Goal: Transaction & Acquisition: Book appointment/travel/reservation

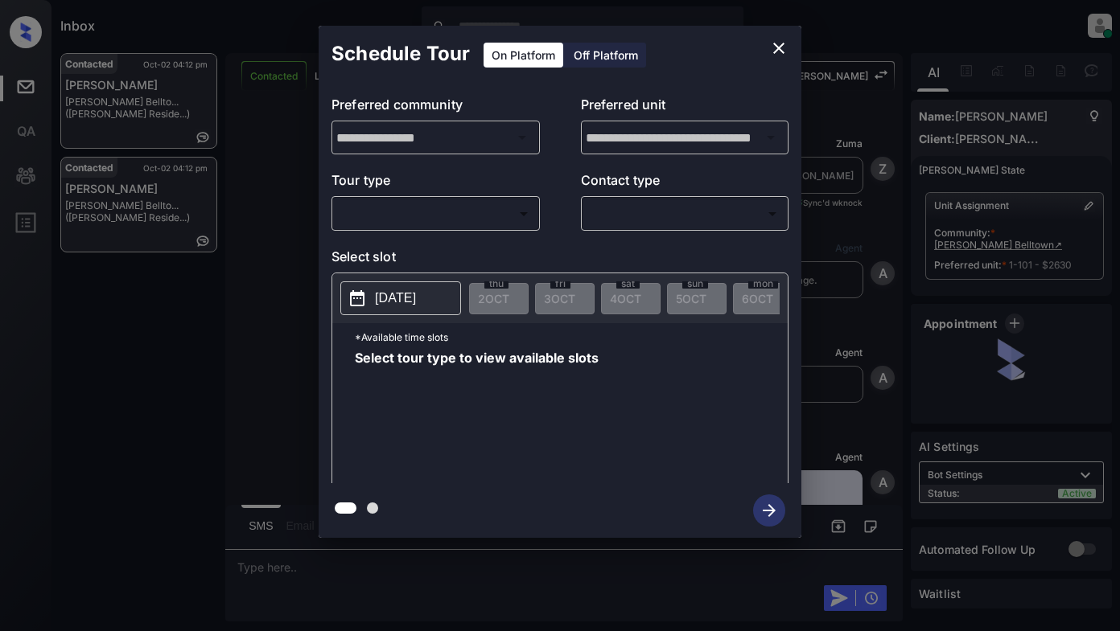
scroll to position [3119, 0]
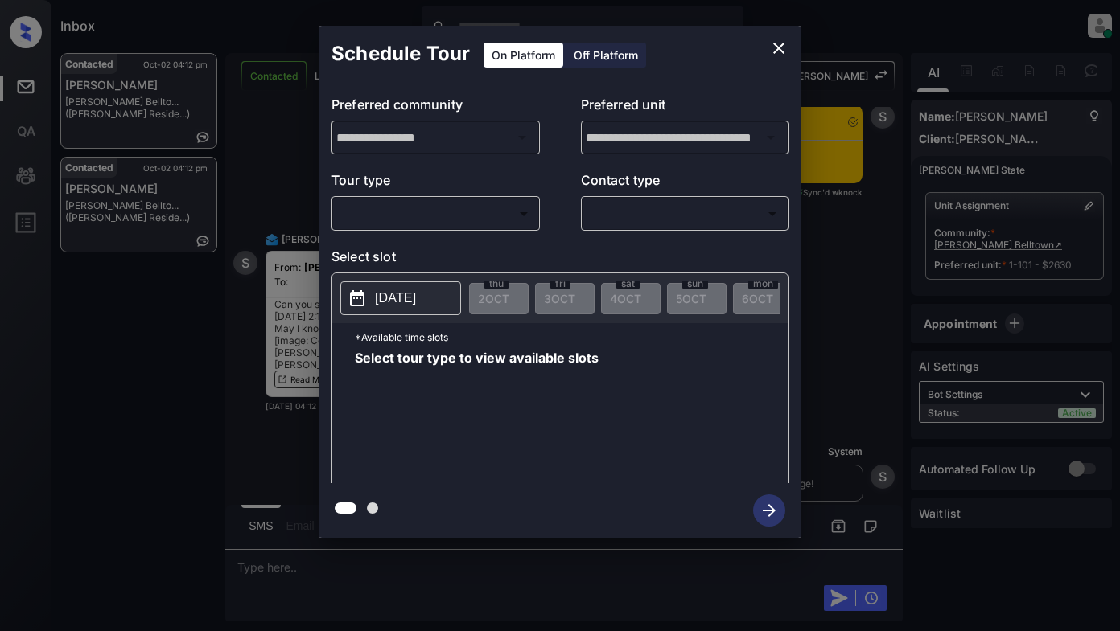
click at [275, 145] on div "**********" at bounding box center [560, 282] width 1120 height 564
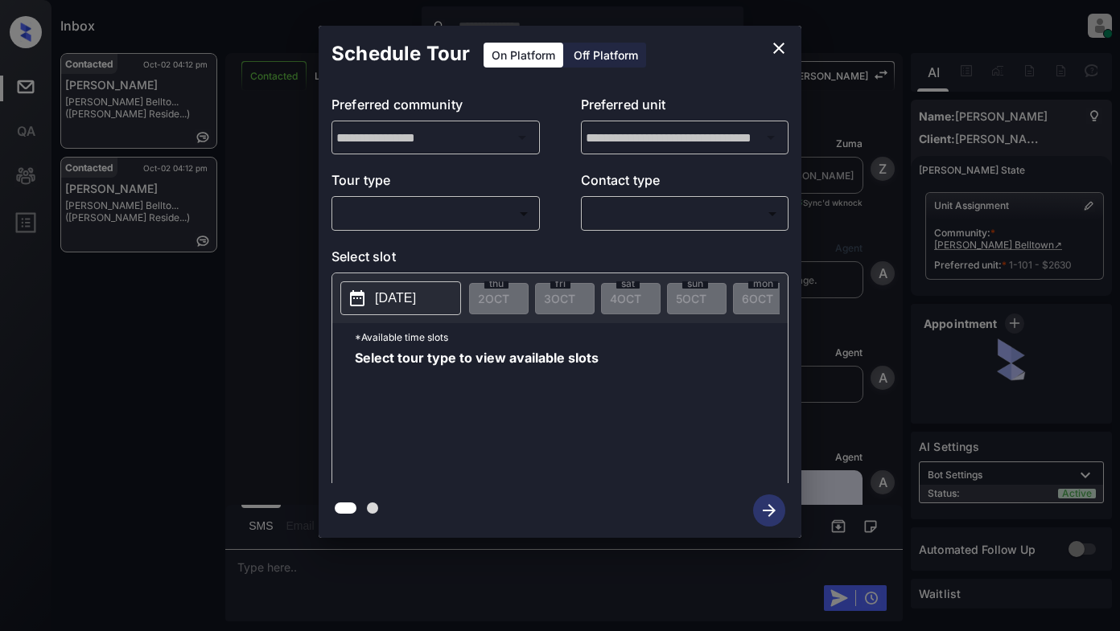
scroll to position [3151, 0]
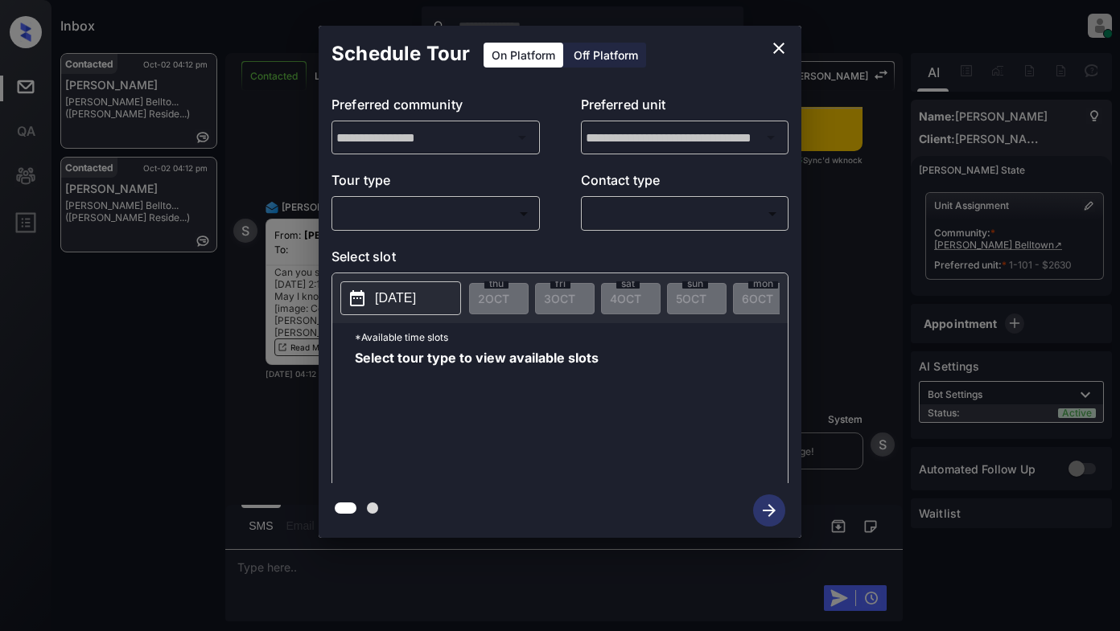
click at [408, 216] on body "Inbox Lyzzelle [PERSON_NAME] Online Set yourself offline Set yourself on break …" at bounding box center [560, 315] width 1120 height 631
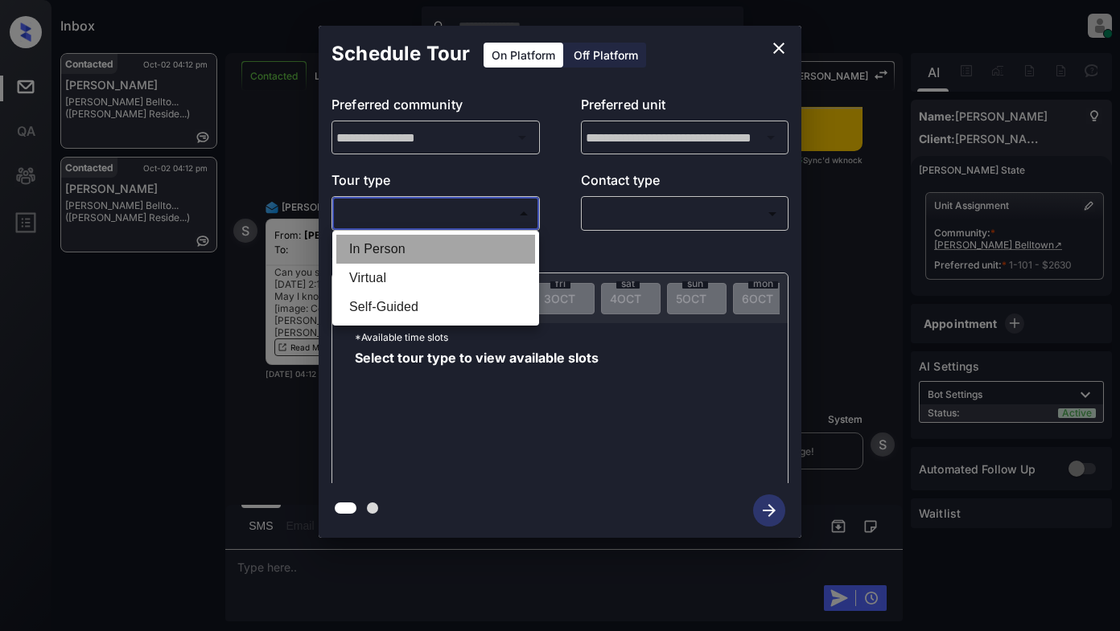
drag, startPoint x: 400, startPoint y: 253, endPoint x: 567, endPoint y: 220, distance: 170.7
click at [403, 252] on li "In Person" at bounding box center [435, 249] width 199 height 29
type input "********"
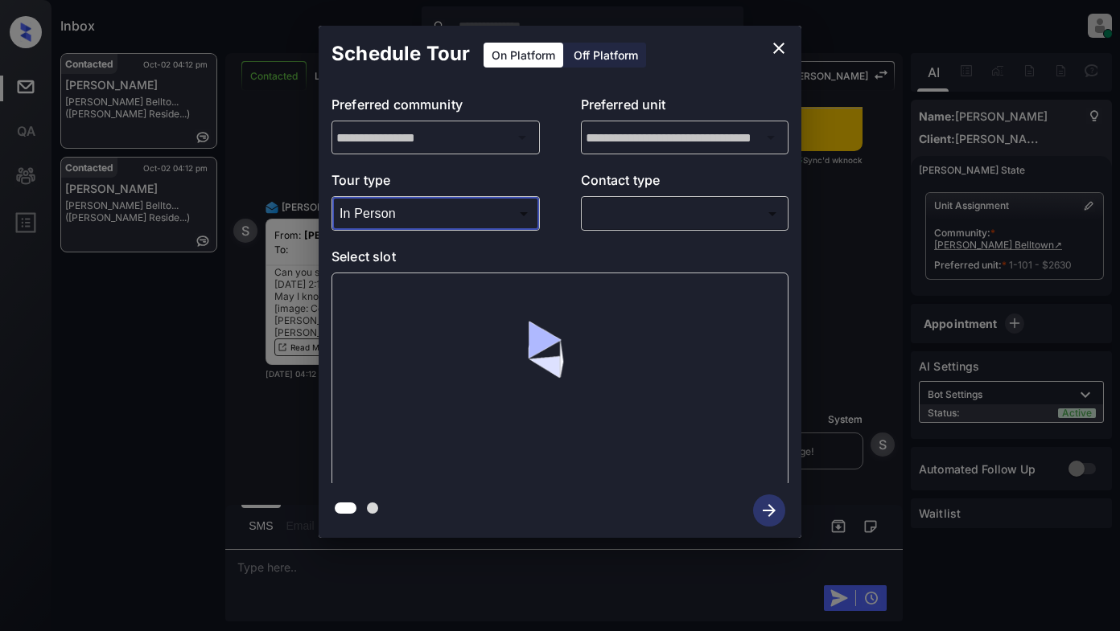
click at [636, 221] on body "Inbox Lyzzelle M. Ceralde Online Set yourself offline Set yourself on break Pro…" at bounding box center [560, 315] width 1120 height 631
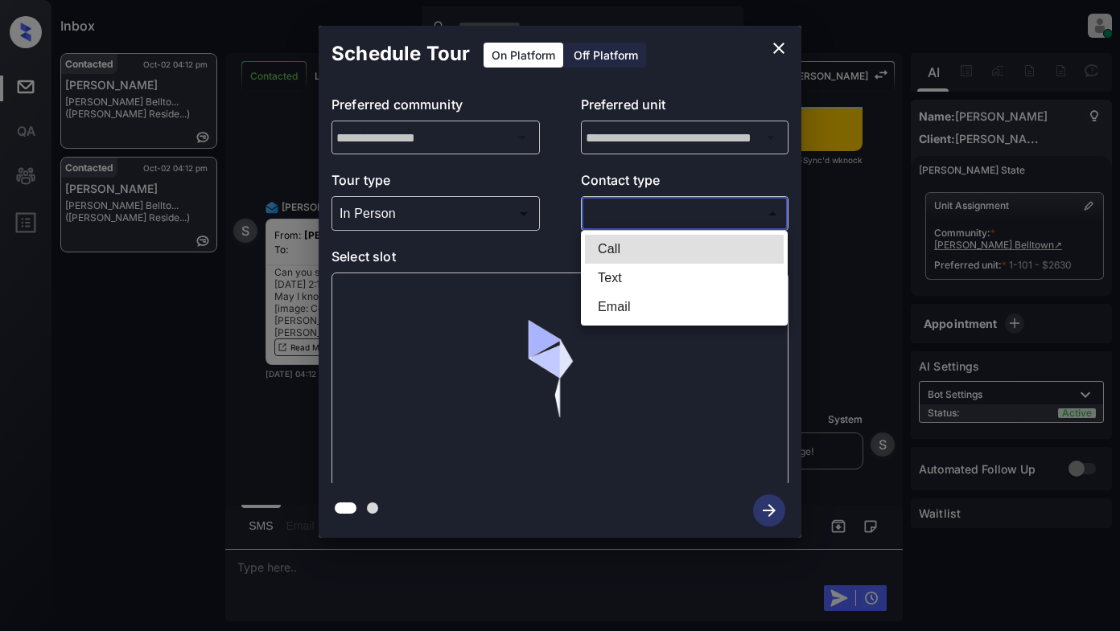
click at [621, 284] on li "Text" at bounding box center [684, 278] width 199 height 29
type input "****"
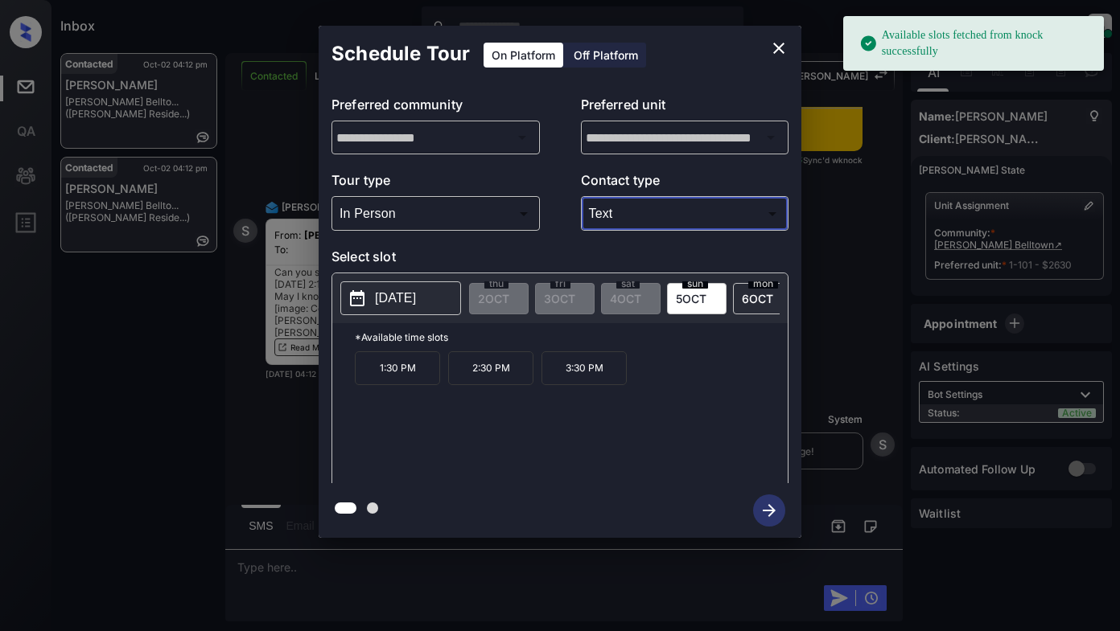
click at [416, 298] on p "2025-10-05" at bounding box center [395, 298] width 41 height 19
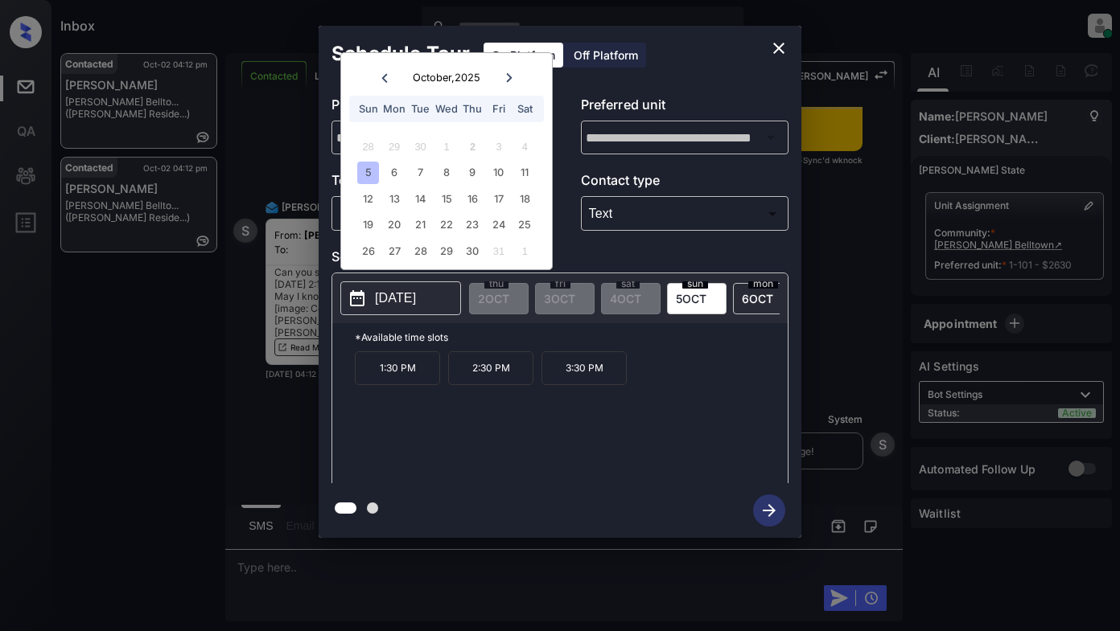
click at [384, 72] on div at bounding box center [384, 78] width 22 height 20
click at [514, 76] on div at bounding box center [509, 78] width 22 height 20
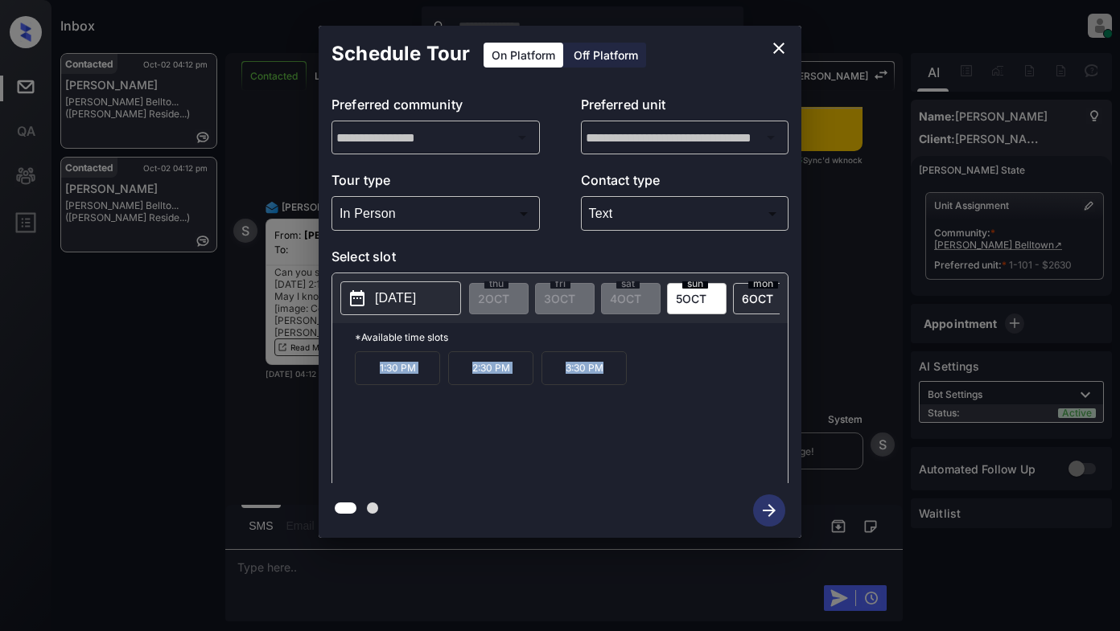
drag, startPoint x: 364, startPoint y: 381, endPoint x: 610, endPoint y: 393, distance: 245.7
click at [610, 393] on div "1:30 PM 2:30 PM 3:30 PM" at bounding box center [571, 416] width 433 height 129
copy div "1:30 PM 2:30 PM 3:30 PM"
click at [311, 573] on div at bounding box center [560, 315] width 1120 height 631
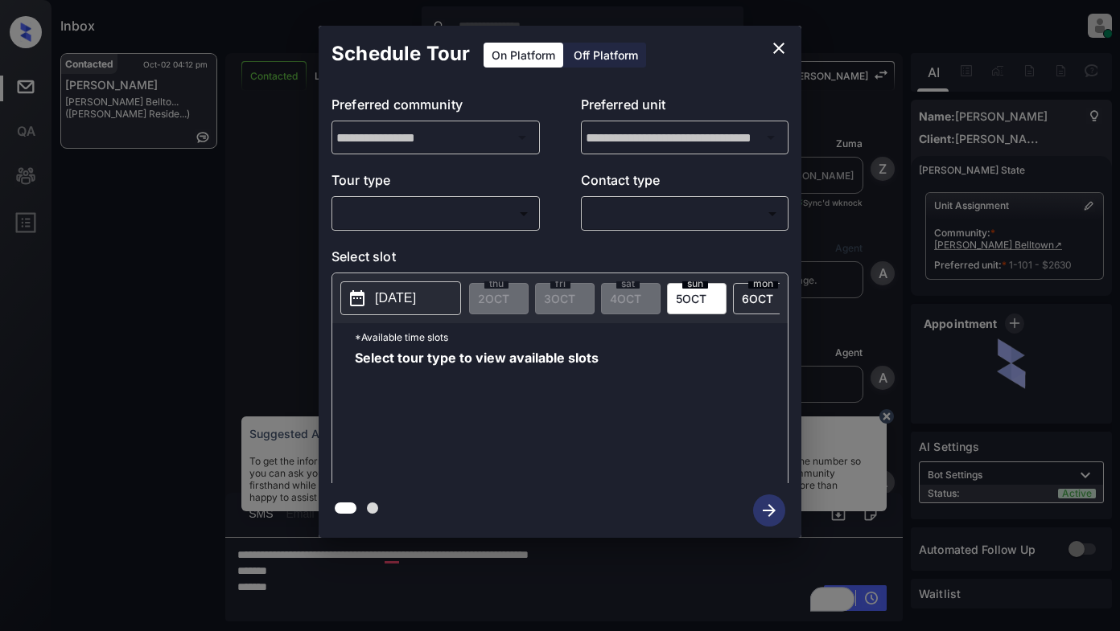
scroll to position [3151, 0]
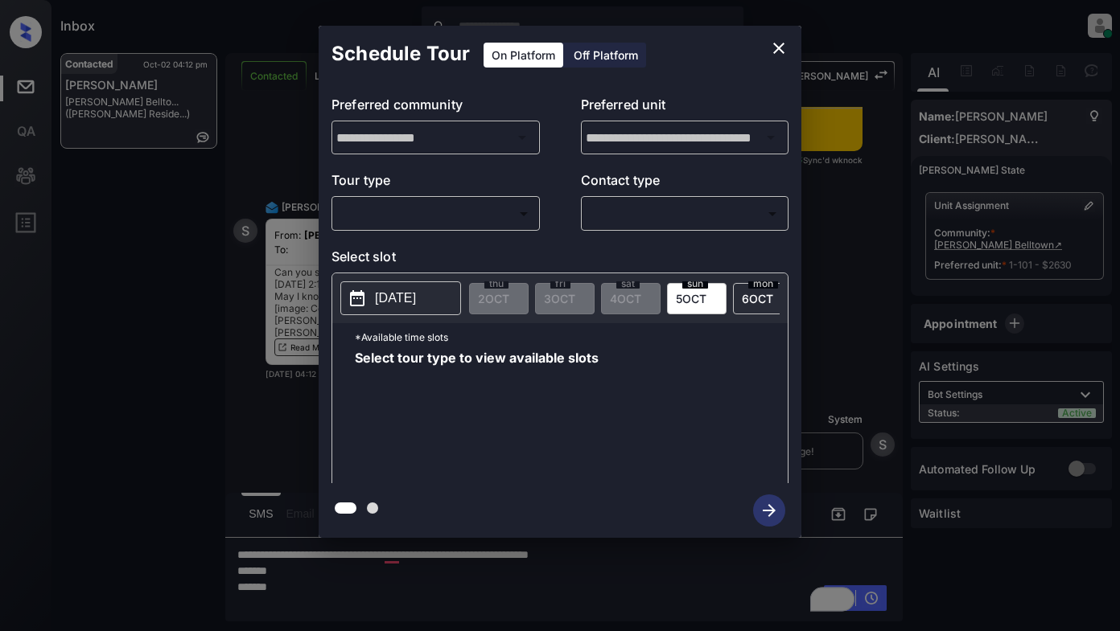
click at [439, 220] on body "Inbox Lyzzelle M. Ceralde Online Set yourself offline Set yourself on break Pro…" at bounding box center [560, 315] width 1120 height 631
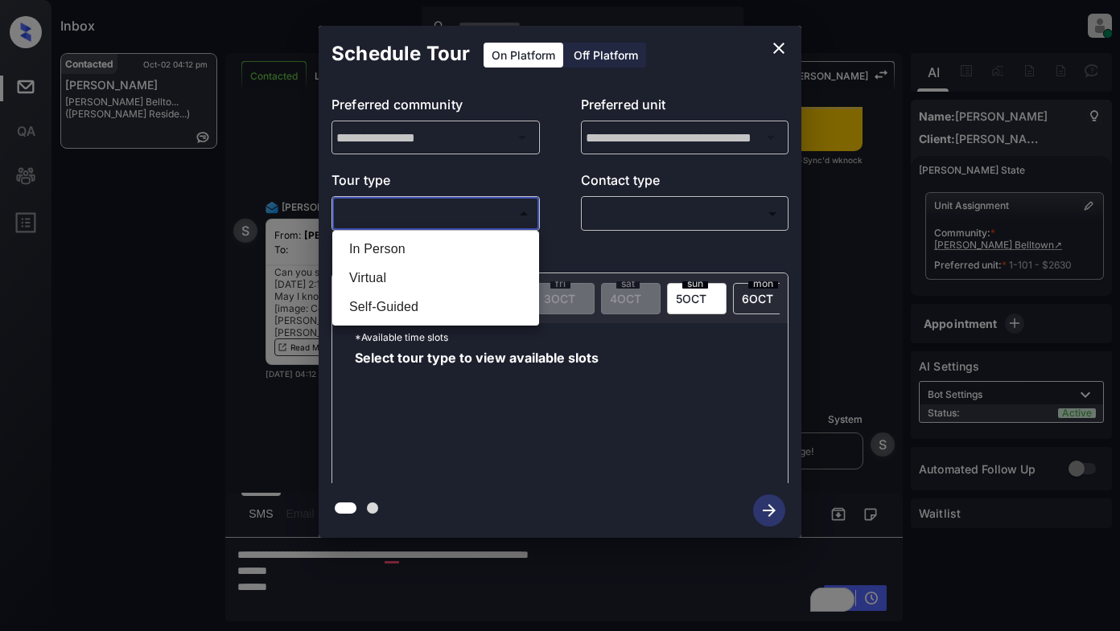
click at [376, 250] on li "In Person" at bounding box center [435, 249] width 199 height 29
type input "********"
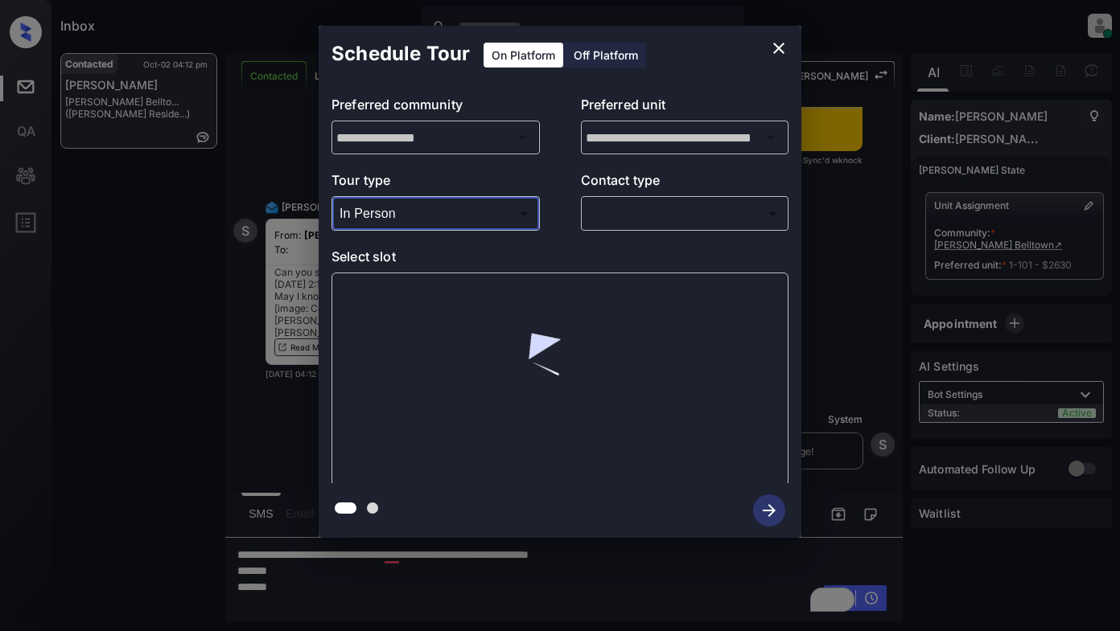
click at [625, 212] on body "Inbox Lyzzelle M. Ceralde Online Set yourself offline Set yourself on break Pro…" at bounding box center [560, 315] width 1120 height 631
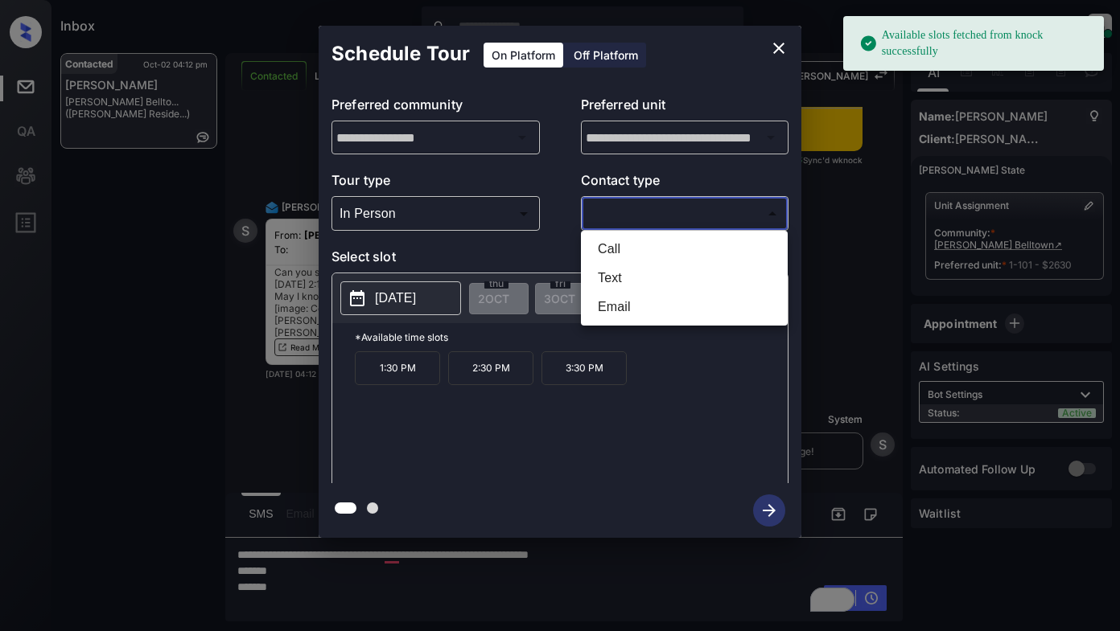
drag, startPoint x: 626, startPoint y: 279, endPoint x: 620, endPoint y: 304, distance: 25.6
click at [620, 304] on ul "Call Text Email" at bounding box center [684, 278] width 207 height 95
click at [620, 304] on li "Email" at bounding box center [684, 307] width 199 height 29
type input "*****"
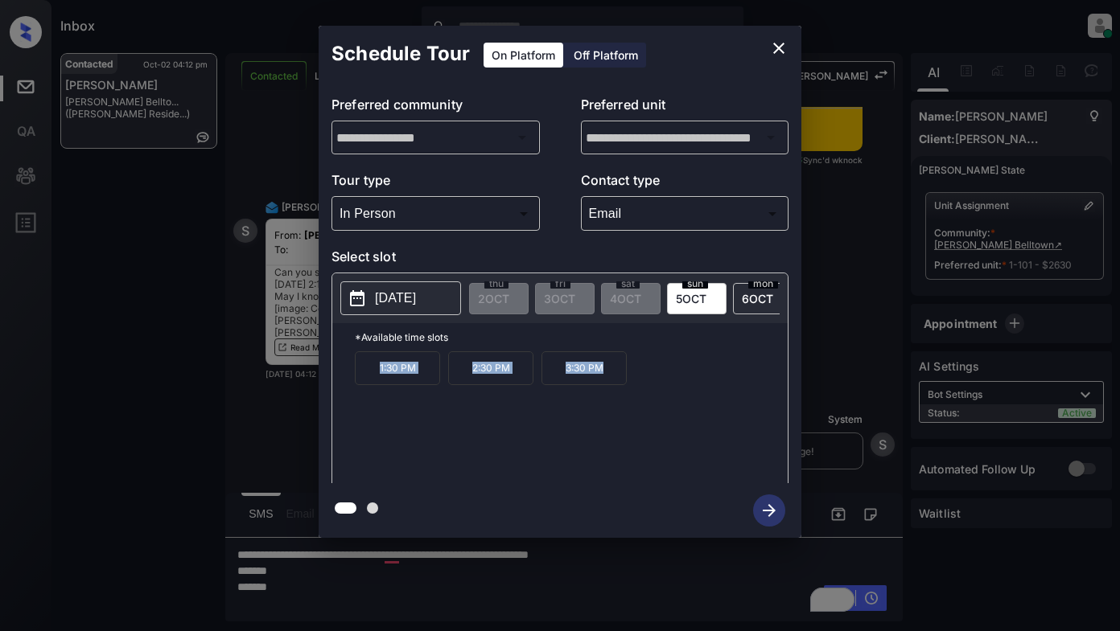
drag, startPoint x: 368, startPoint y: 379, endPoint x: 561, endPoint y: 375, distance: 192.3
click at [621, 388] on div "1:30 PM 2:30 PM 3:30 PM" at bounding box center [571, 416] width 433 height 129
drag, startPoint x: 561, startPoint y: 375, endPoint x: 406, endPoint y: 592, distance: 266.5
click at [406, 592] on div at bounding box center [560, 315] width 1120 height 631
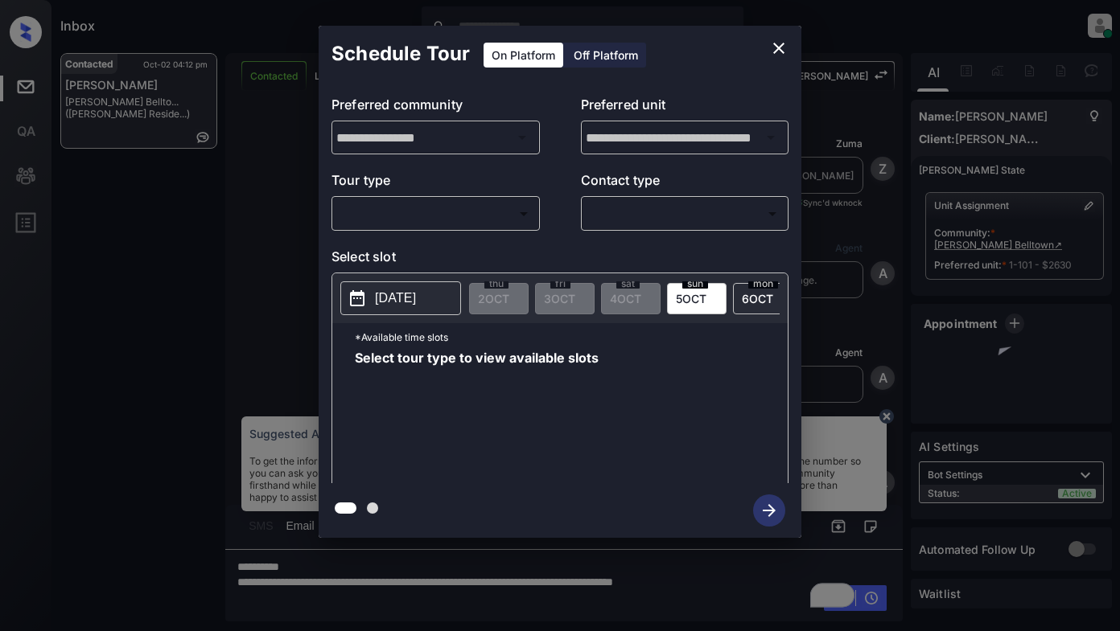
scroll to position [3151, 0]
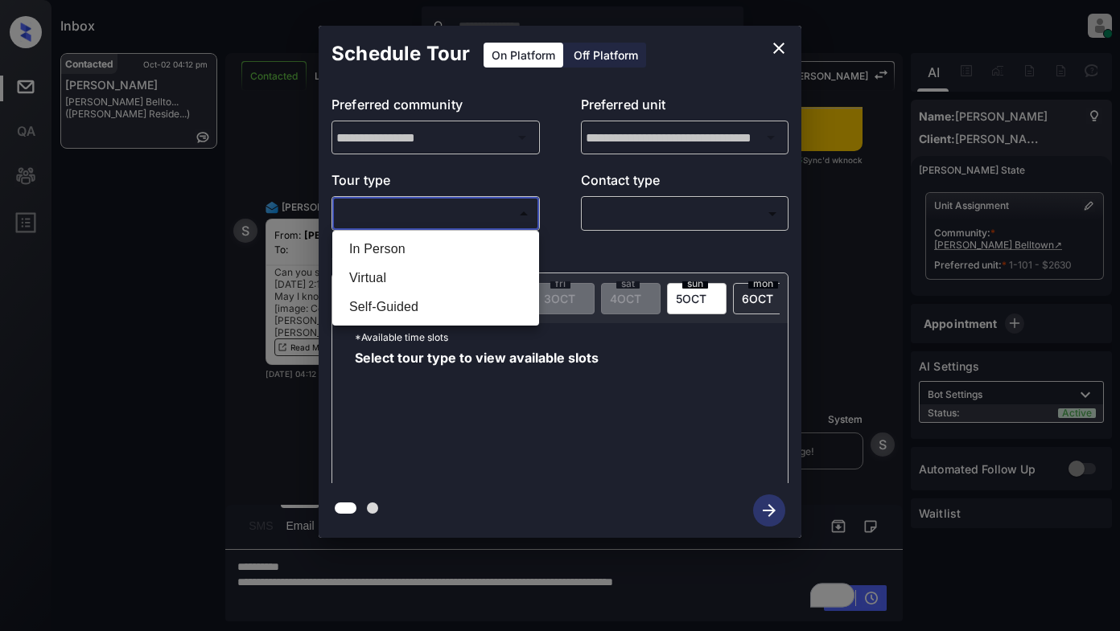
click at [455, 216] on body "Inbox Lyzzelle M. Ceralde Online Set yourself offline Set yourself on break Pro…" at bounding box center [560, 315] width 1120 height 631
click at [421, 250] on li "In Person" at bounding box center [435, 249] width 199 height 29
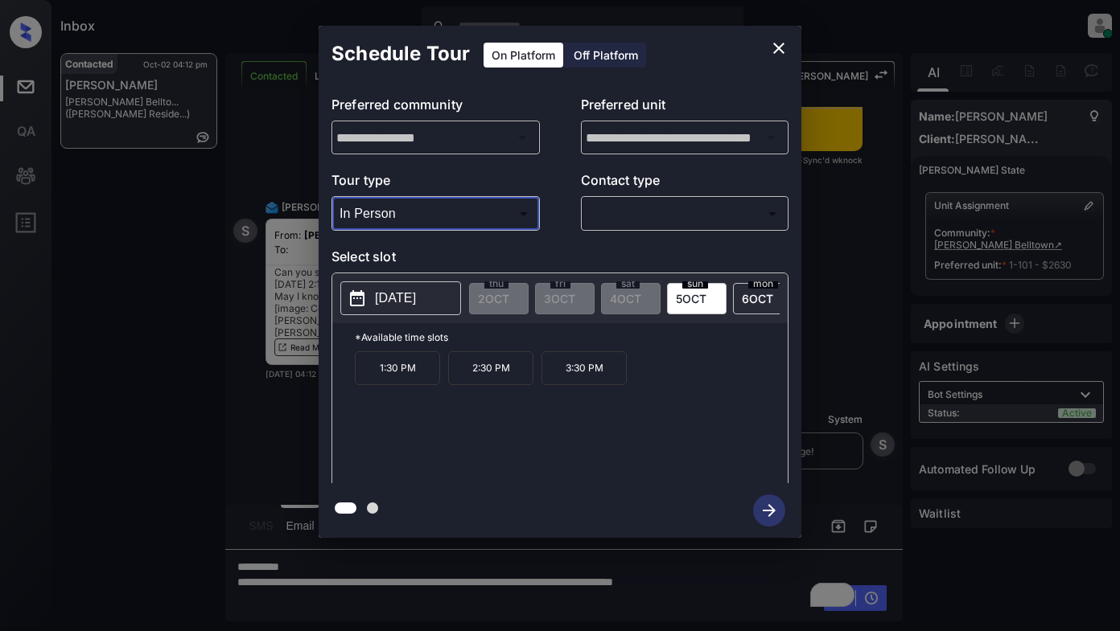
type input "********"
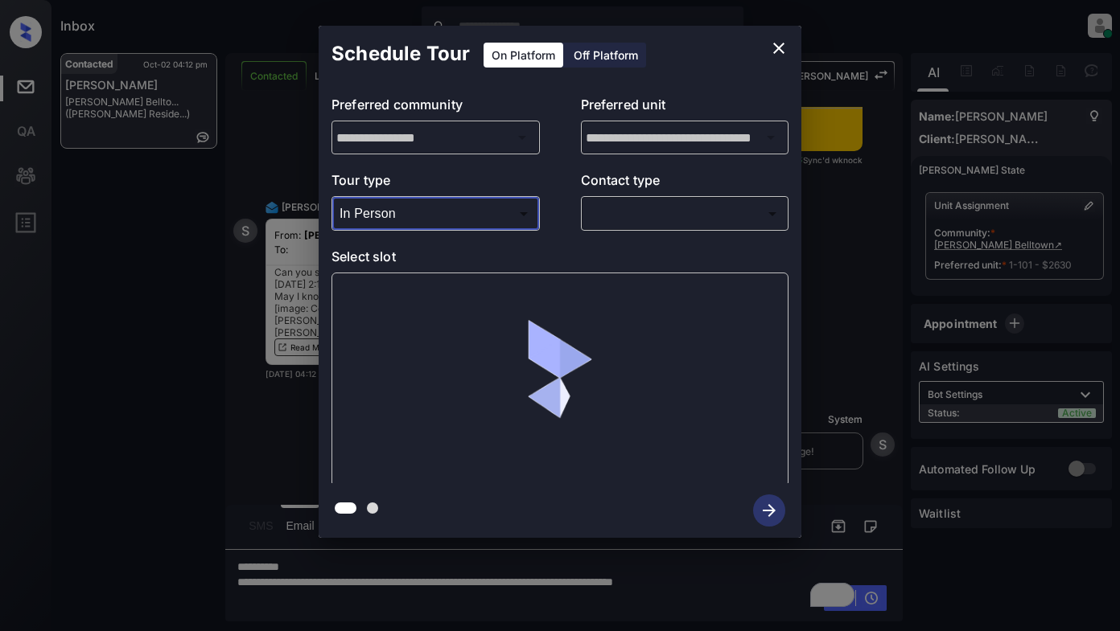
click at [619, 220] on body "Inbox Lyzzelle M. Ceralde Online Set yourself offline Set yourself on break Pro…" at bounding box center [560, 315] width 1120 height 631
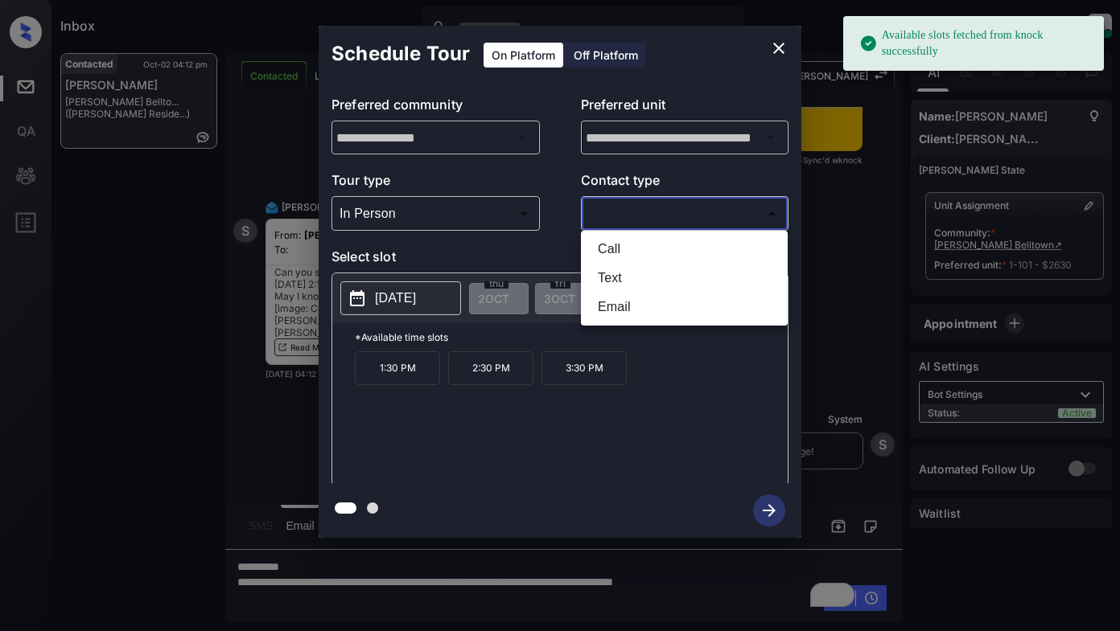
click at [608, 307] on li "Email" at bounding box center [684, 307] width 199 height 29
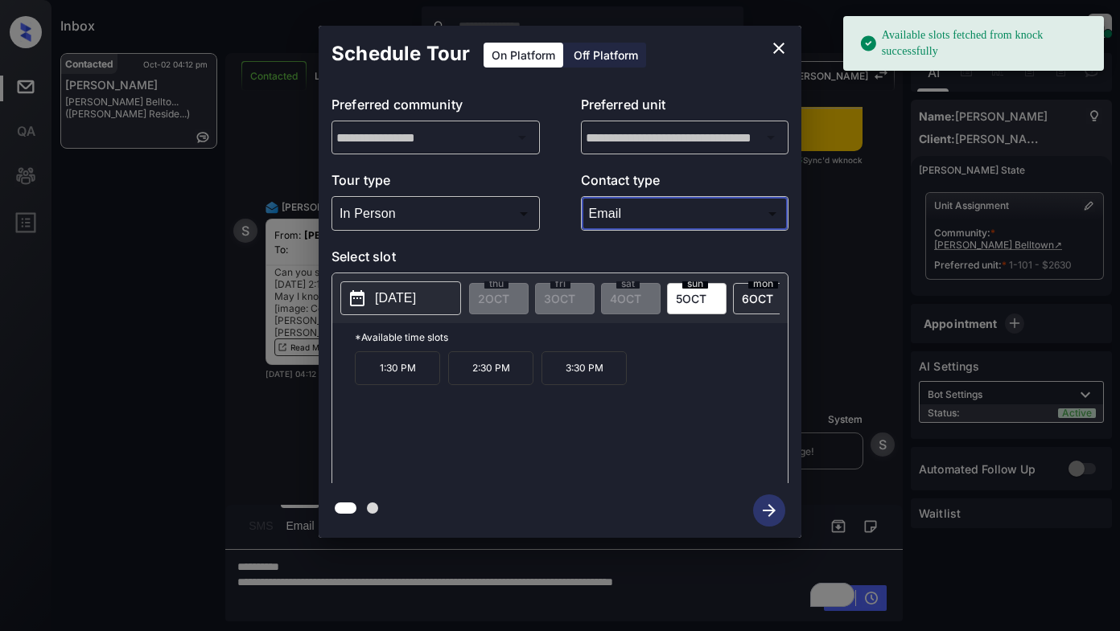
type input "*****"
click at [416, 305] on p "[DATE]" at bounding box center [395, 298] width 41 height 19
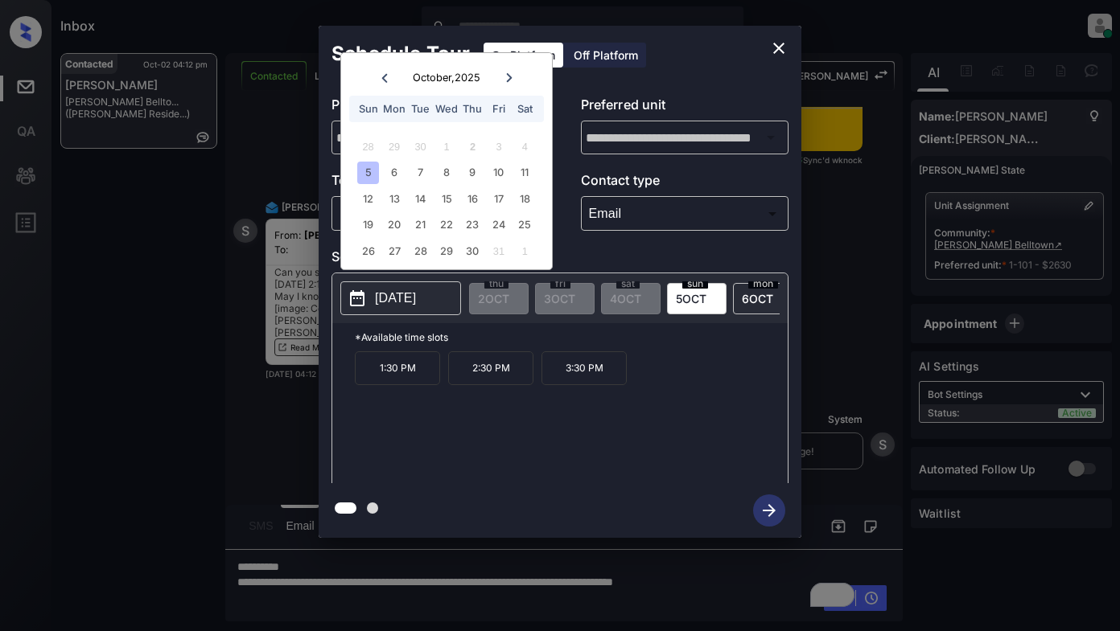
click at [774, 50] on icon "close" at bounding box center [778, 48] width 19 height 19
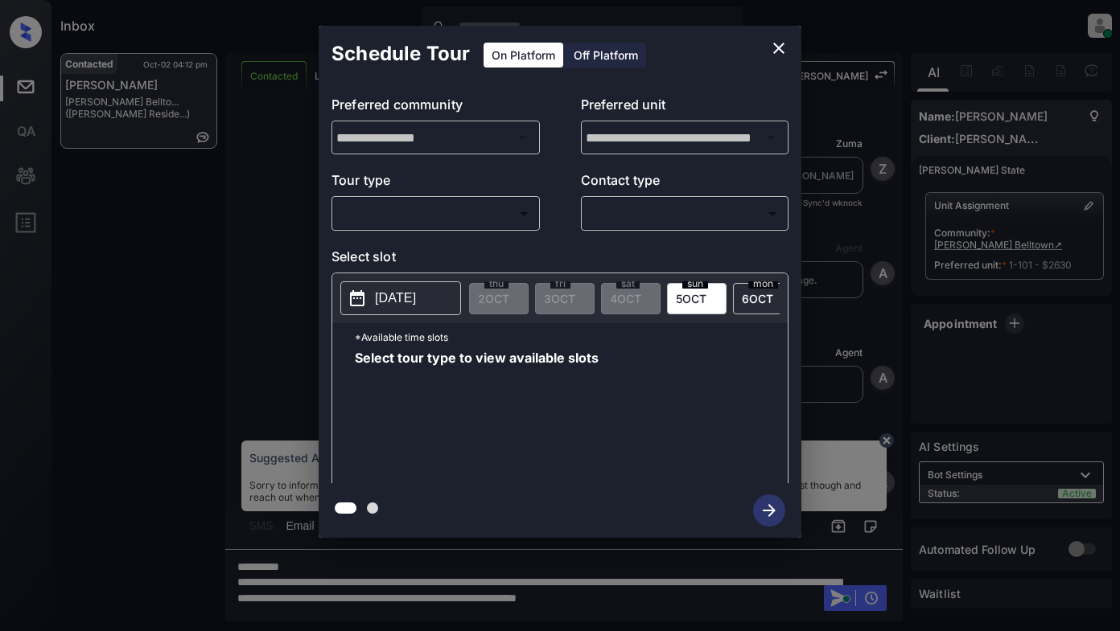
scroll to position [3687, 0]
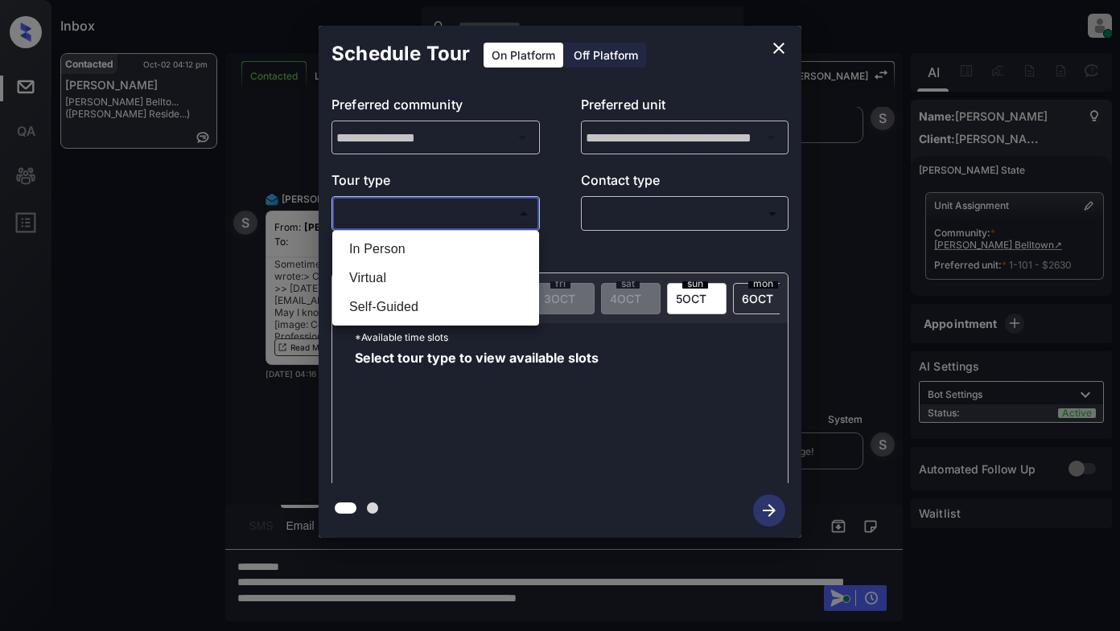
drag, startPoint x: 404, startPoint y: 211, endPoint x: 403, endPoint y: 220, distance: 8.9
click at [405, 211] on body "Inbox Lyzzelle [PERSON_NAME] Online Set yourself offline Set yourself on break …" at bounding box center [560, 315] width 1120 height 631
drag, startPoint x: 386, startPoint y: 248, endPoint x: 438, endPoint y: 241, distance: 52.8
click at [388, 248] on li "In Person" at bounding box center [435, 249] width 199 height 29
type input "********"
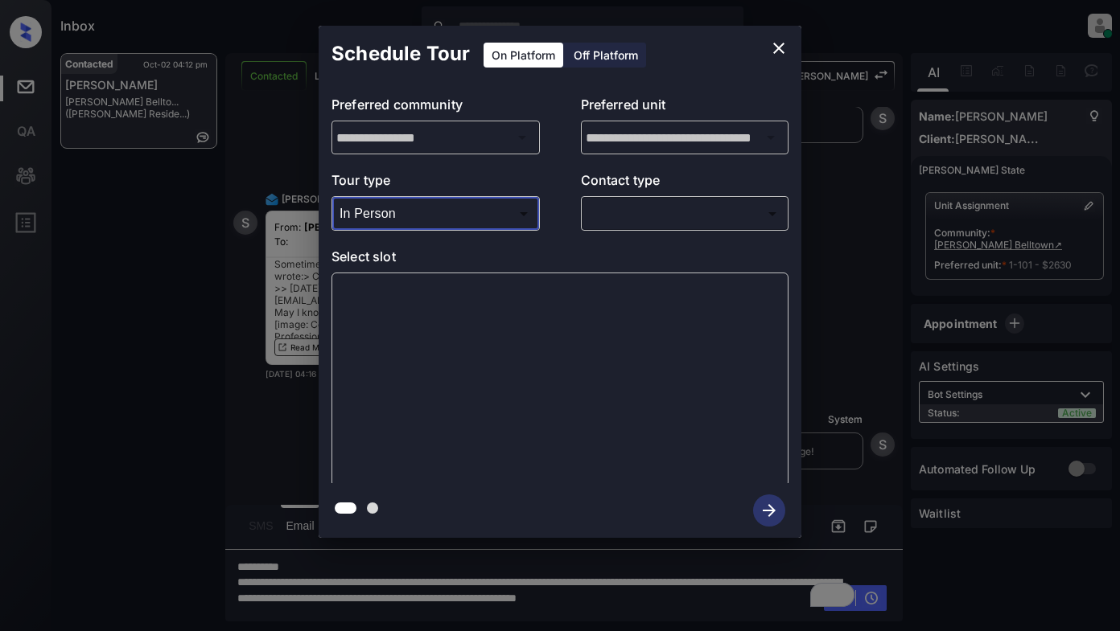
click at [648, 222] on body "Inbox Lyzzelle M. Ceralde Online Set yourself offline Set yourself on break Pro…" at bounding box center [560, 315] width 1120 height 631
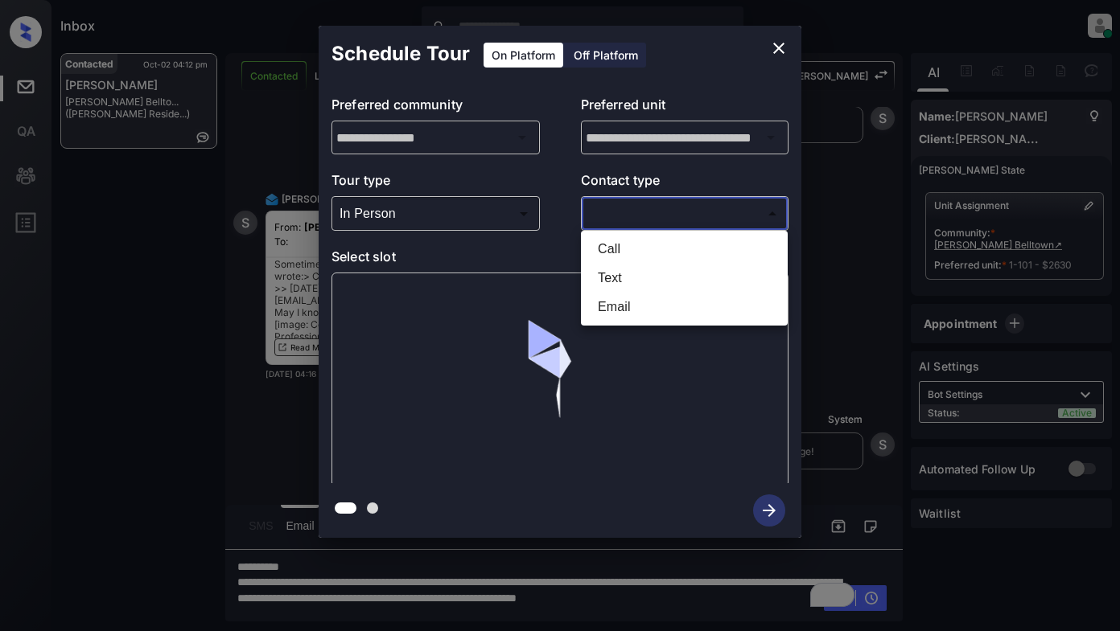
click at [608, 279] on li "Text" at bounding box center [684, 278] width 199 height 29
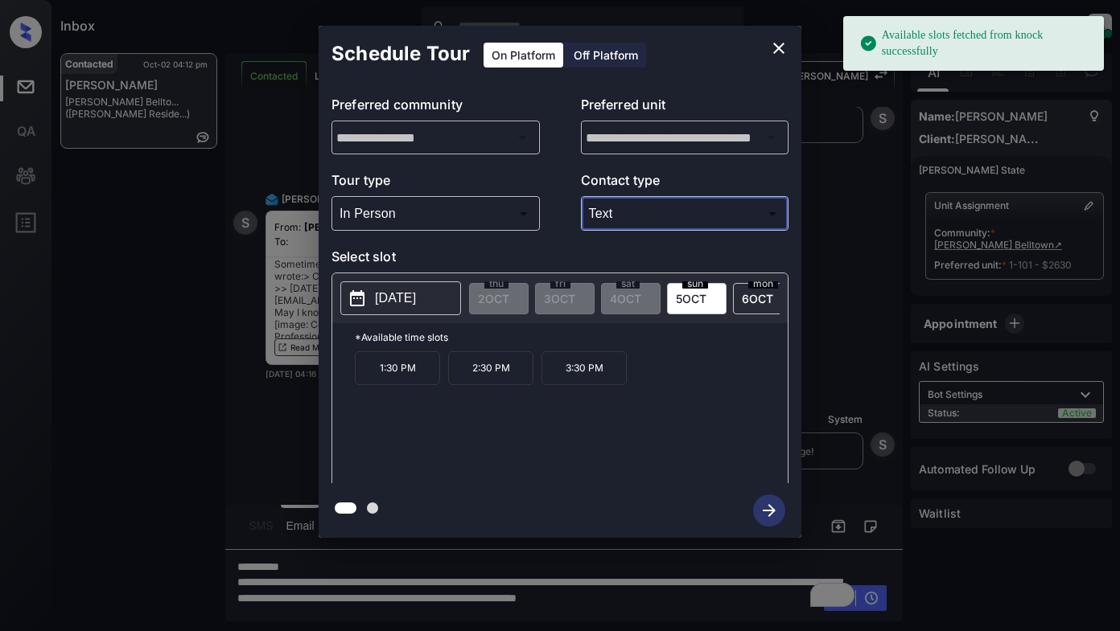
click at [604, 217] on body "Available slots fetched from knock successfully Inbox Lyzzelle M. Ceralde Onlin…" at bounding box center [560, 315] width 1120 height 631
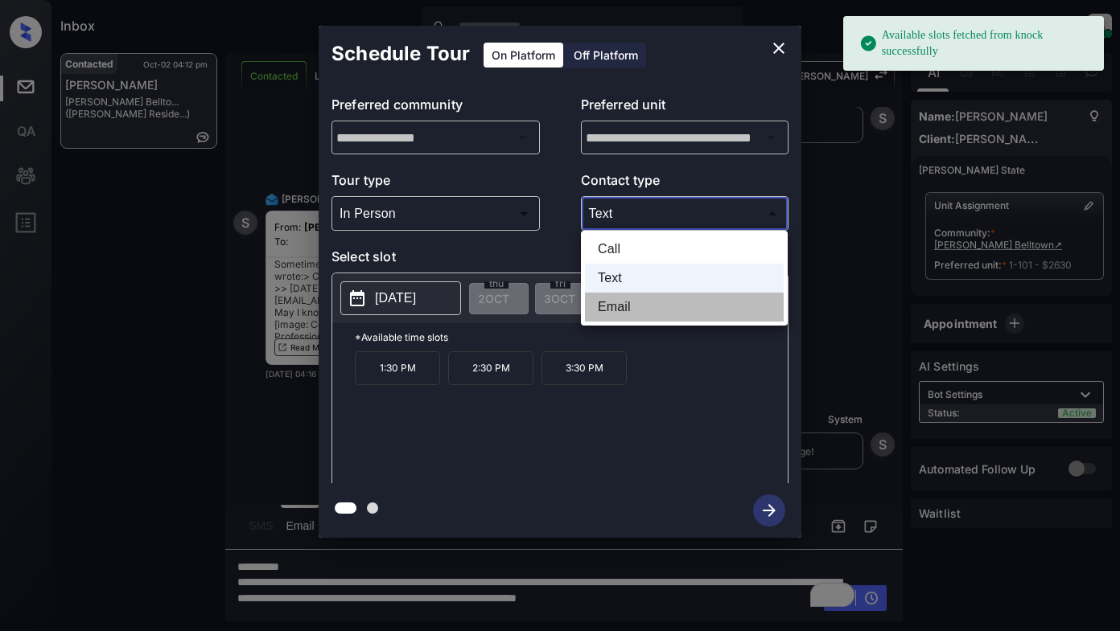
click at [603, 306] on li "Email" at bounding box center [684, 307] width 199 height 29
type input "*****"
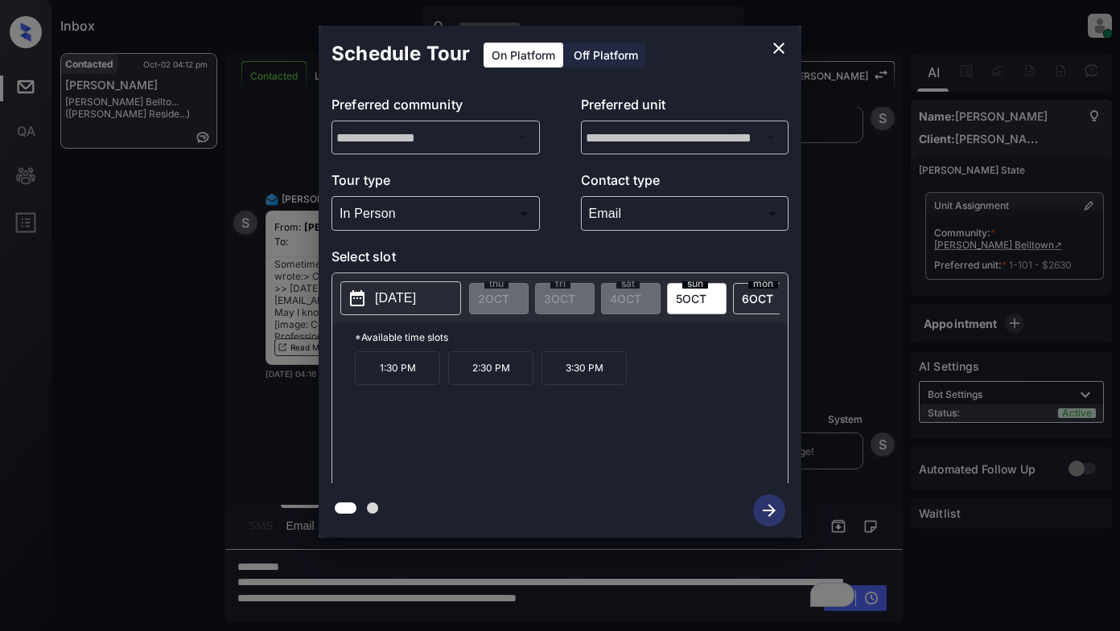
click at [397, 304] on p "2025-10-05" at bounding box center [395, 298] width 41 height 19
drag, startPoint x: 449, startPoint y: 441, endPoint x: 529, endPoint y: 328, distance: 137.9
click at [459, 428] on div "1:30 PM 2:30 PM 3:30 PM" at bounding box center [571, 416] width 433 height 129
click at [780, 48] on icon "close" at bounding box center [778, 48] width 11 height 11
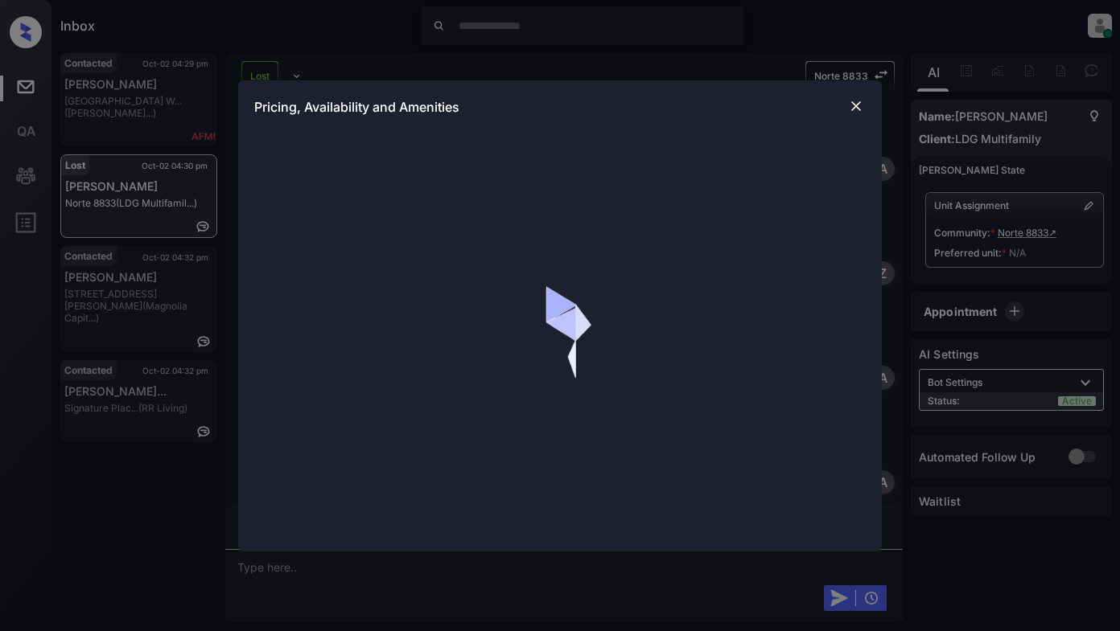
scroll to position [2809, 0]
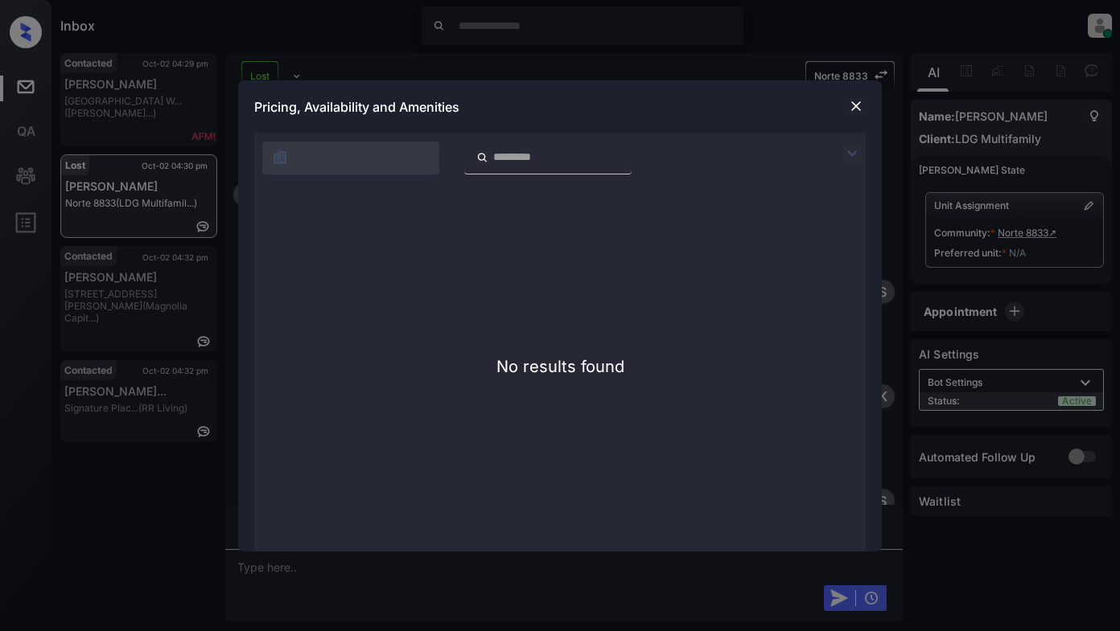
click at [856, 101] on img at bounding box center [856, 106] width 16 height 16
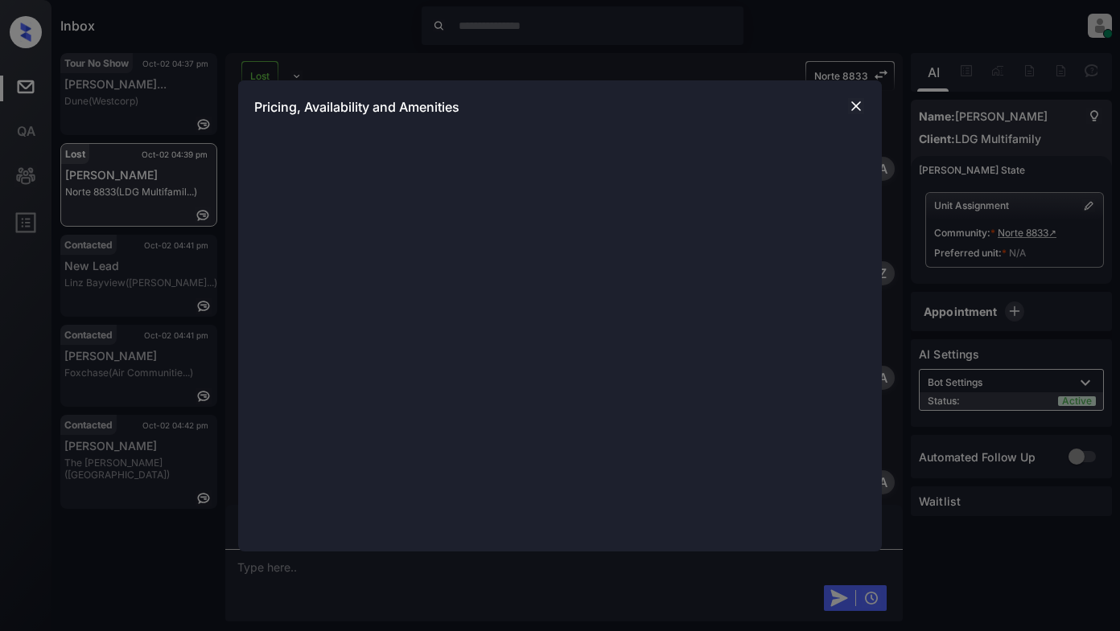
scroll to position [3027, 0]
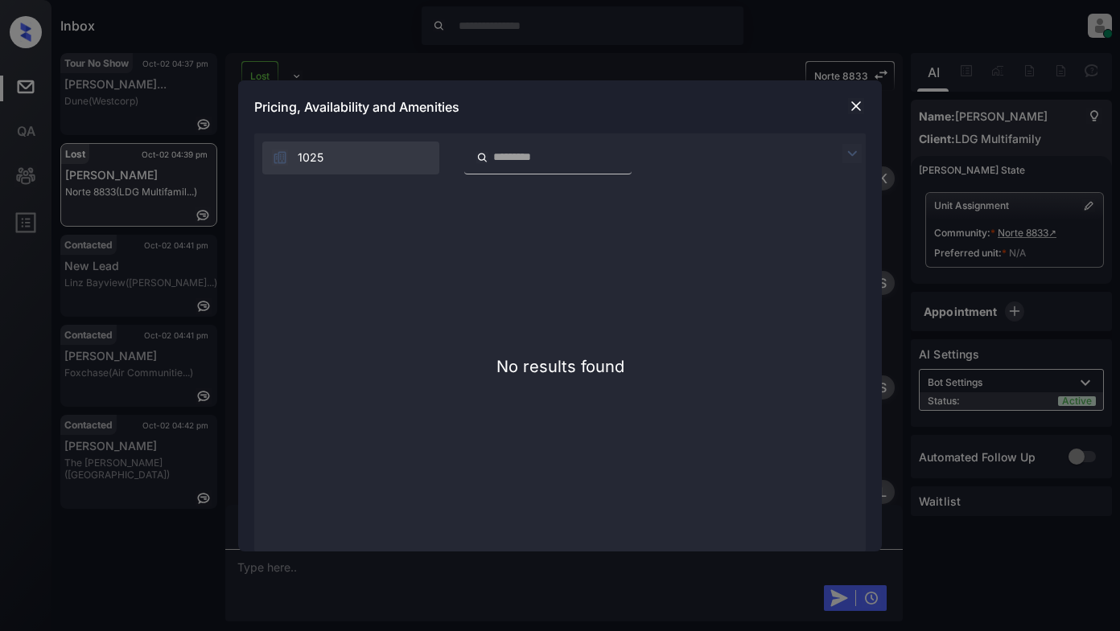
click at [858, 106] on img at bounding box center [856, 106] width 16 height 16
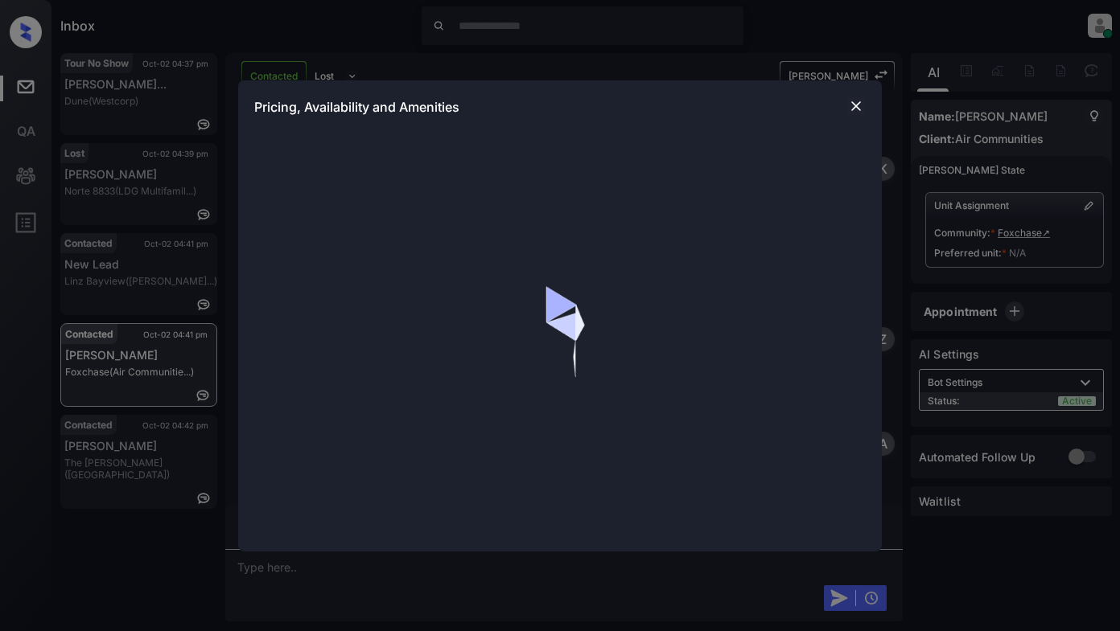
scroll to position [1506, 0]
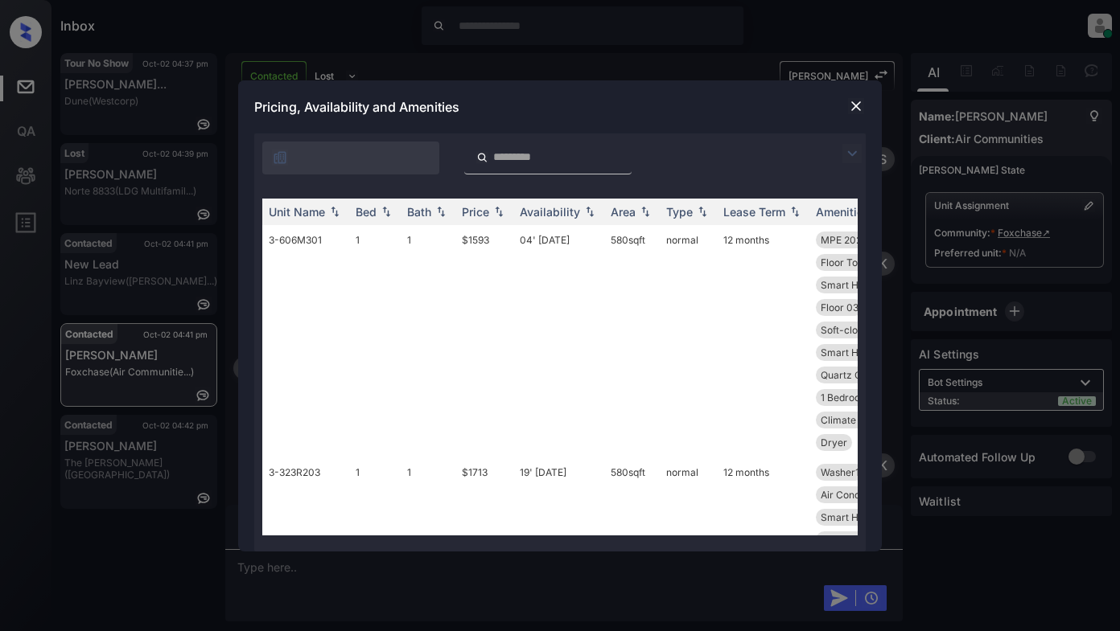
drag, startPoint x: 846, startPoint y: 153, endPoint x: 329, endPoint y: 170, distance: 517.5
click at [848, 152] on img at bounding box center [851, 153] width 19 height 19
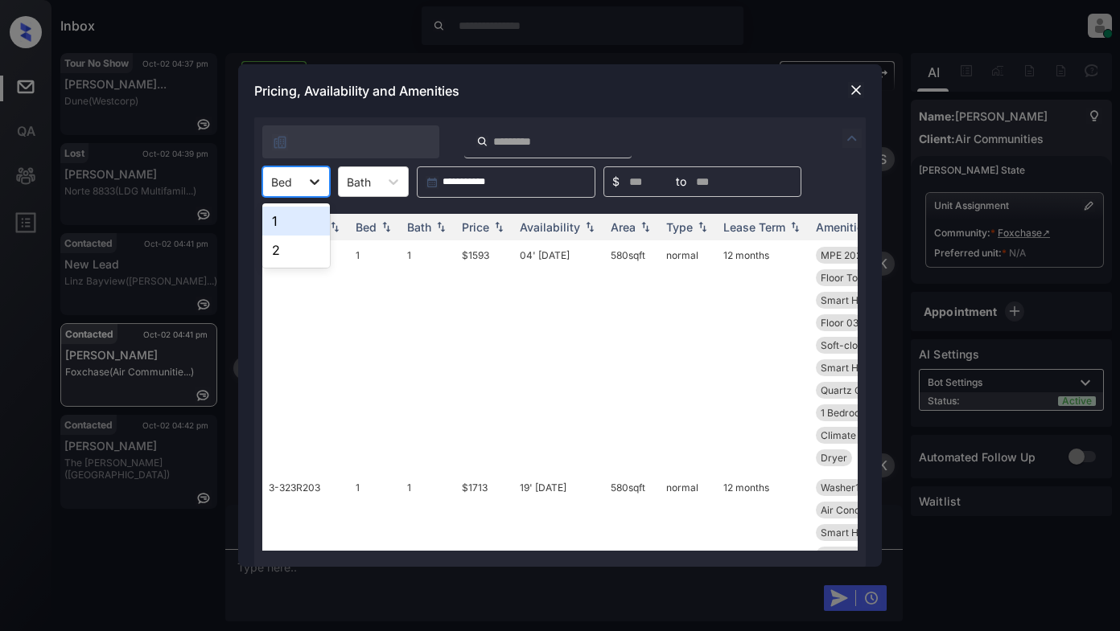
click at [317, 183] on icon at bounding box center [315, 182] width 10 height 6
click at [281, 224] on div "1" at bounding box center [296, 221] width 68 height 29
click at [487, 226] on div "Price" at bounding box center [475, 227] width 27 height 14
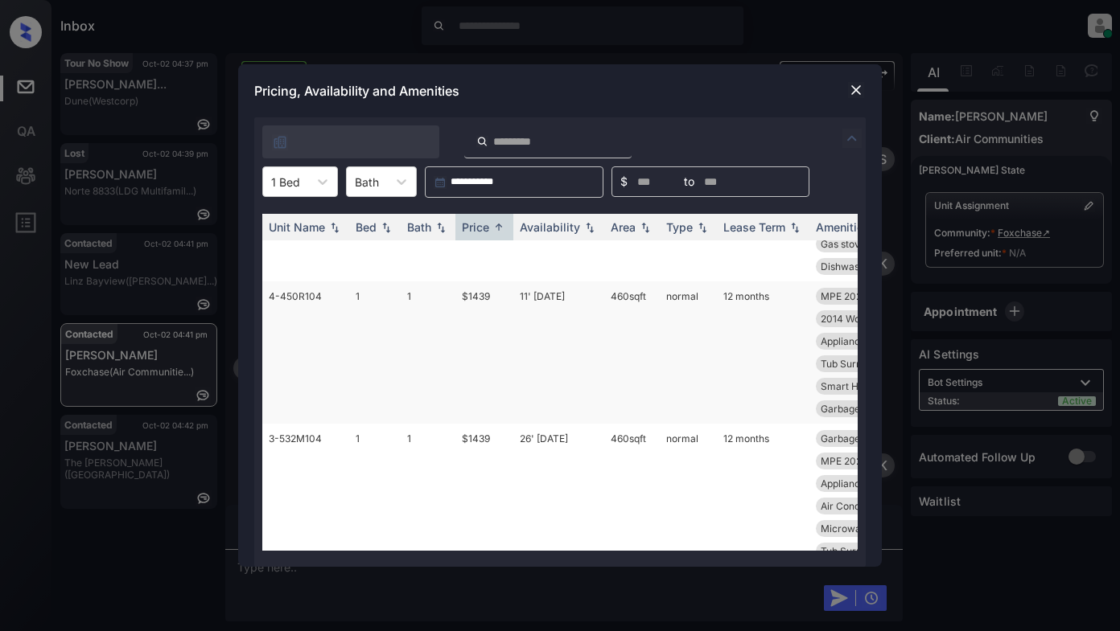
scroll to position [241, 0]
click at [479, 444] on td "$1439" at bounding box center [484, 508] width 58 height 165
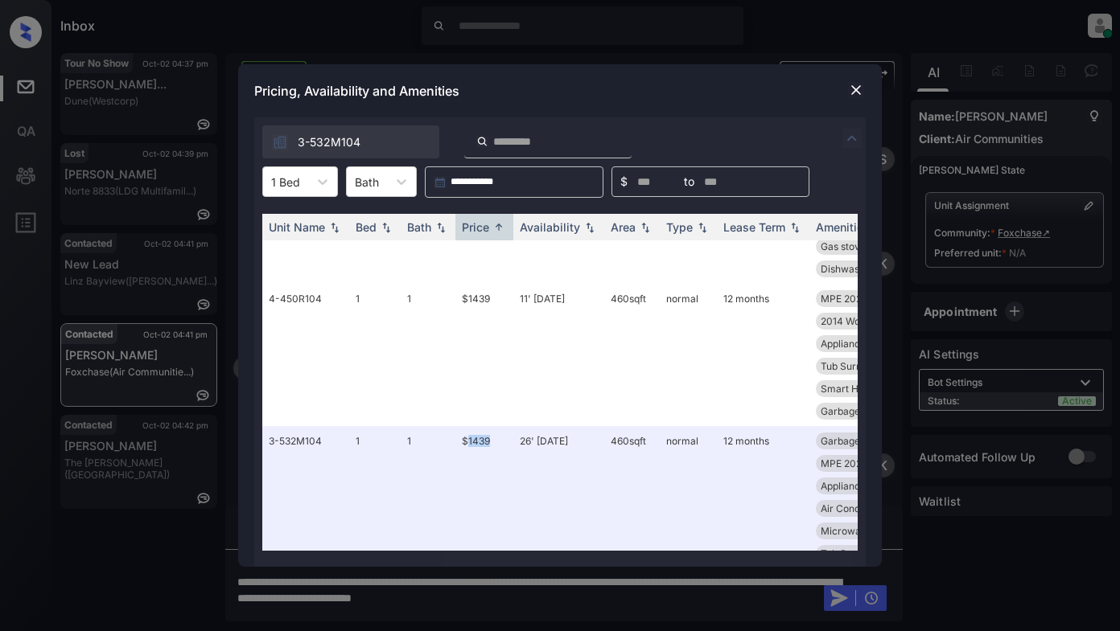
click at [856, 88] on img at bounding box center [856, 90] width 16 height 16
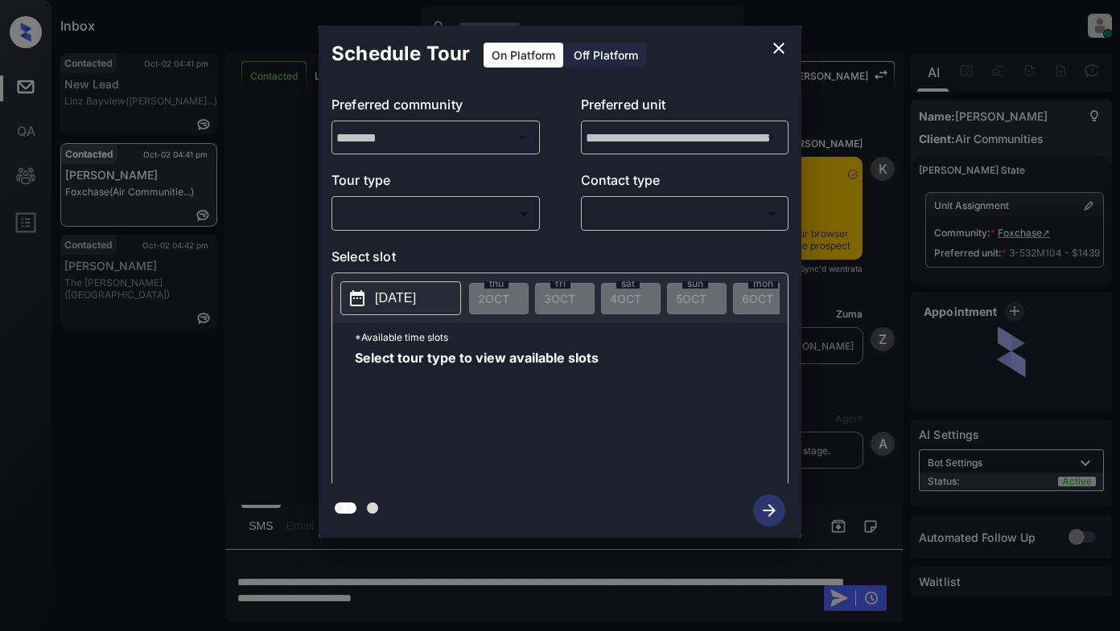
scroll to position [6144, 0]
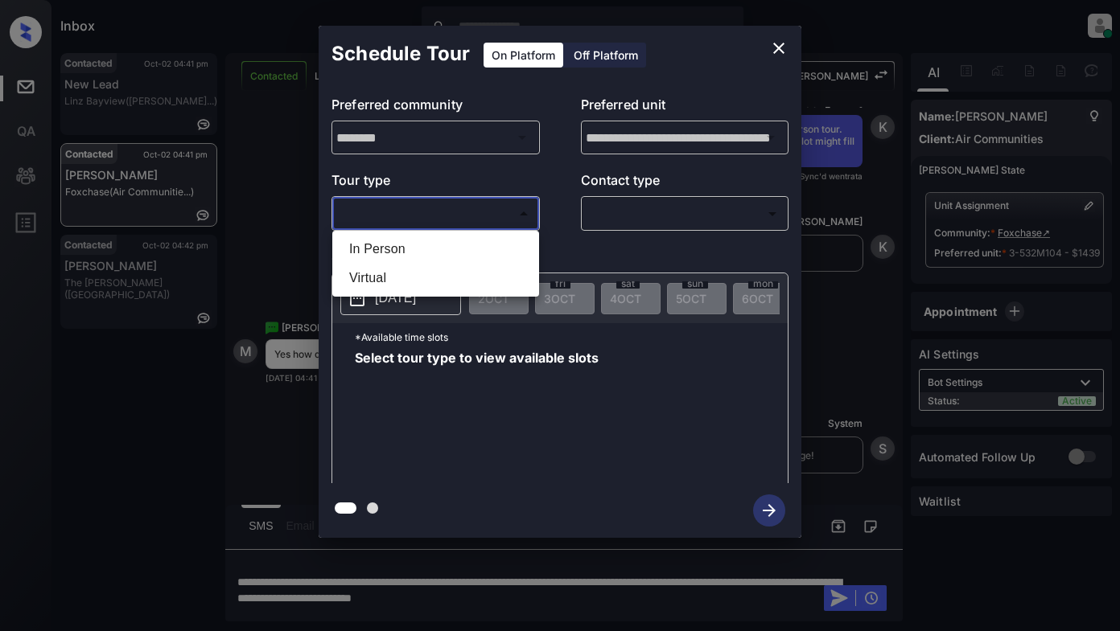
click at [401, 218] on body "Inbox Lyzzelle M. Ceralde Online Set yourself offline Set yourself on break Pro…" at bounding box center [560, 315] width 1120 height 631
drag, startPoint x: 393, startPoint y: 248, endPoint x: 537, endPoint y: 228, distance: 144.5
click at [419, 248] on li "In Person" at bounding box center [435, 249] width 199 height 29
type input "********"
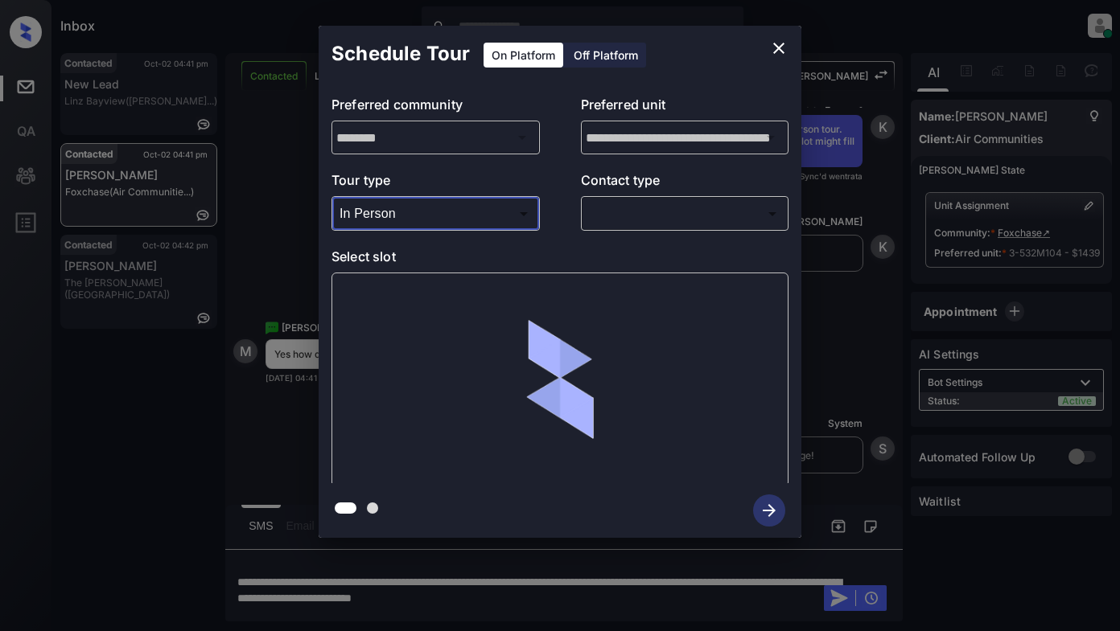
click at [626, 212] on body "Inbox Lyzzelle M. Ceralde Online Set yourself offline Set yourself on break Pro…" at bounding box center [560, 315] width 1120 height 631
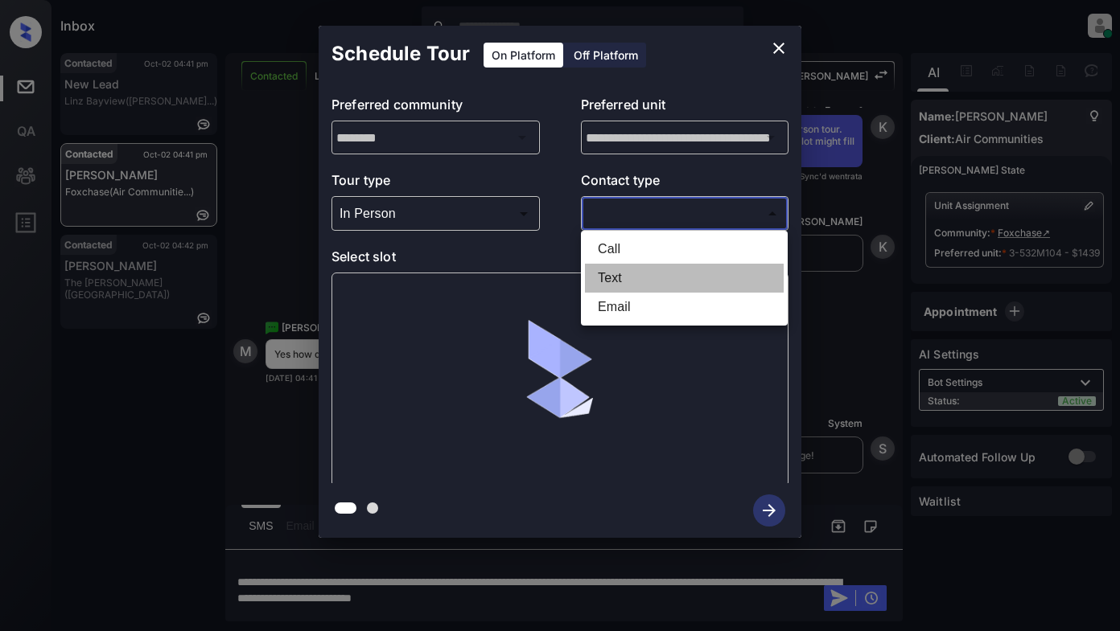
click at [623, 275] on li "Text" at bounding box center [684, 278] width 199 height 29
type input "****"
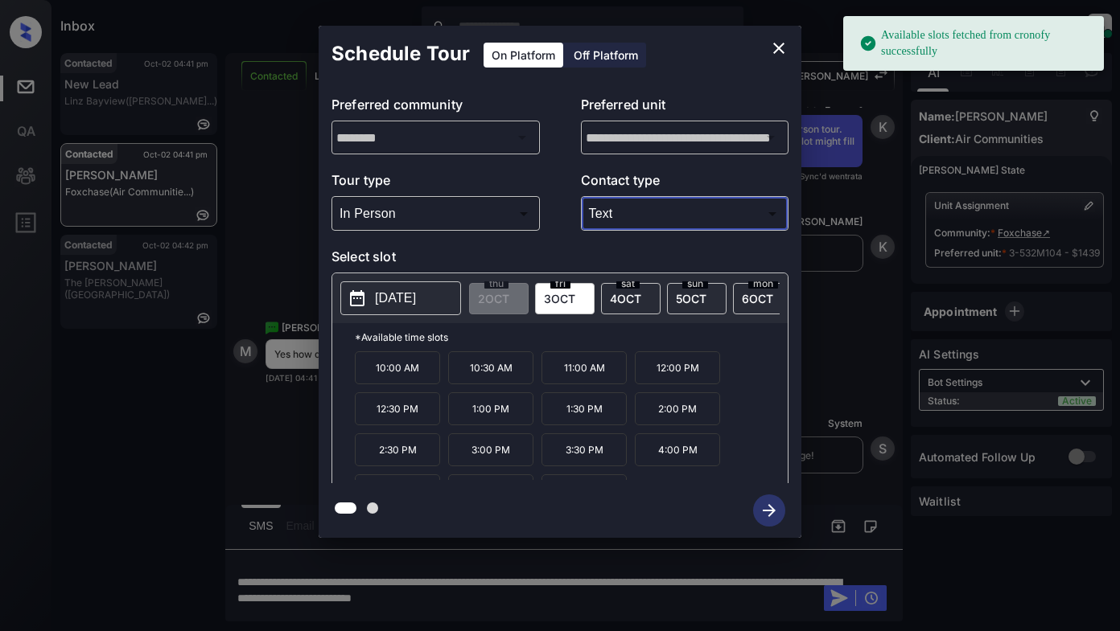
click at [416, 298] on p "[DATE]" at bounding box center [395, 298] width 41 height 19
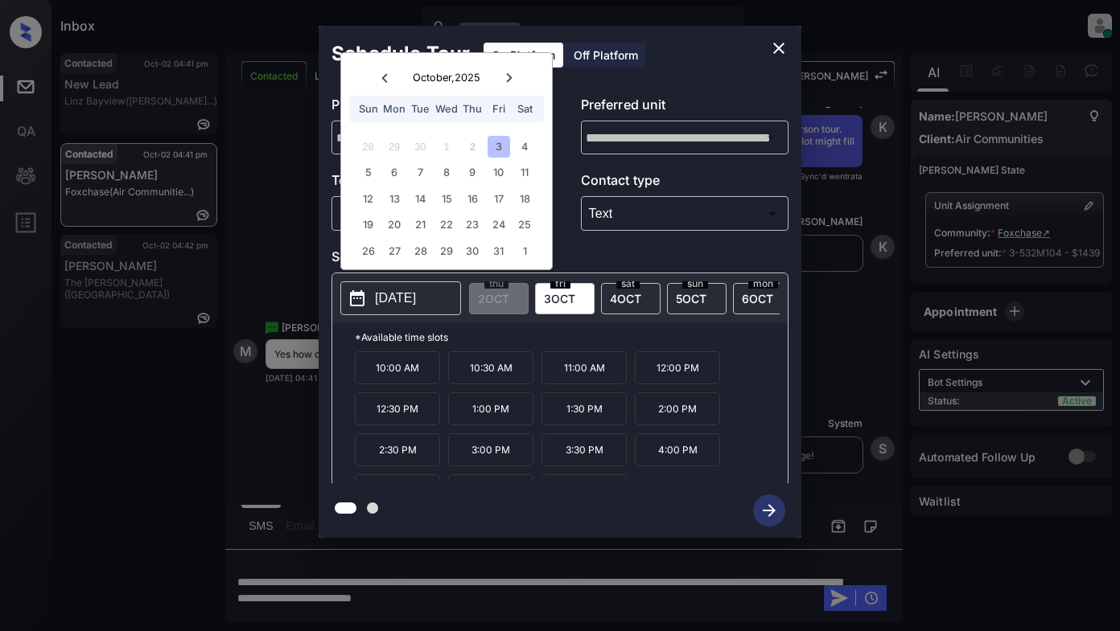
click at [508, 75] on icon at bounding box center [509, 78] width 10 height 10
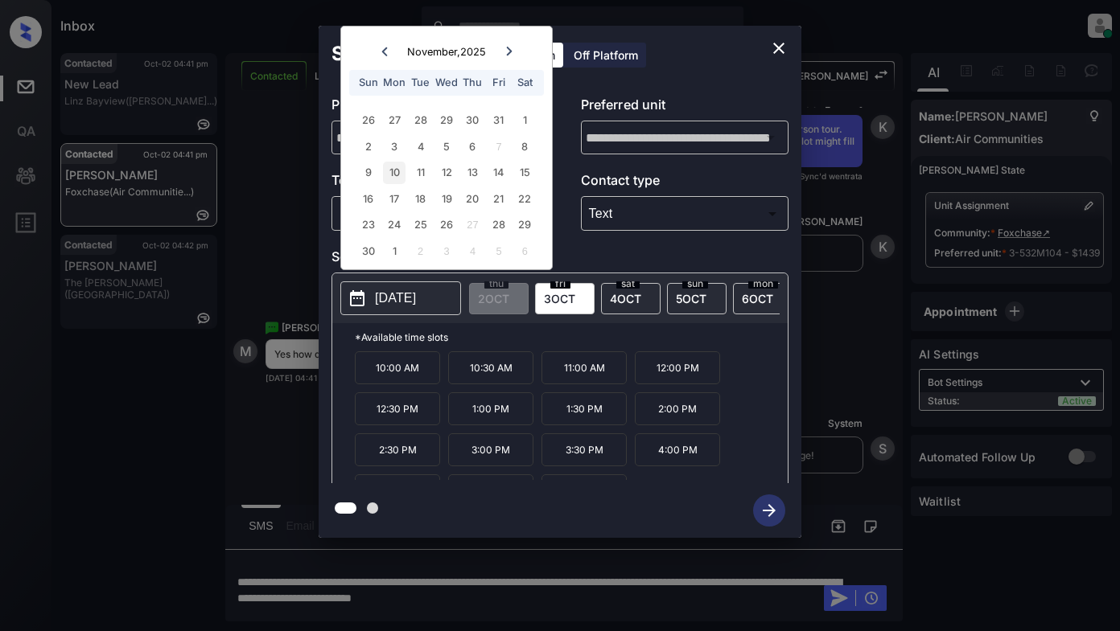
click at [393, 178] on div "10" at bounding box center [394, 173] width 22 height 22
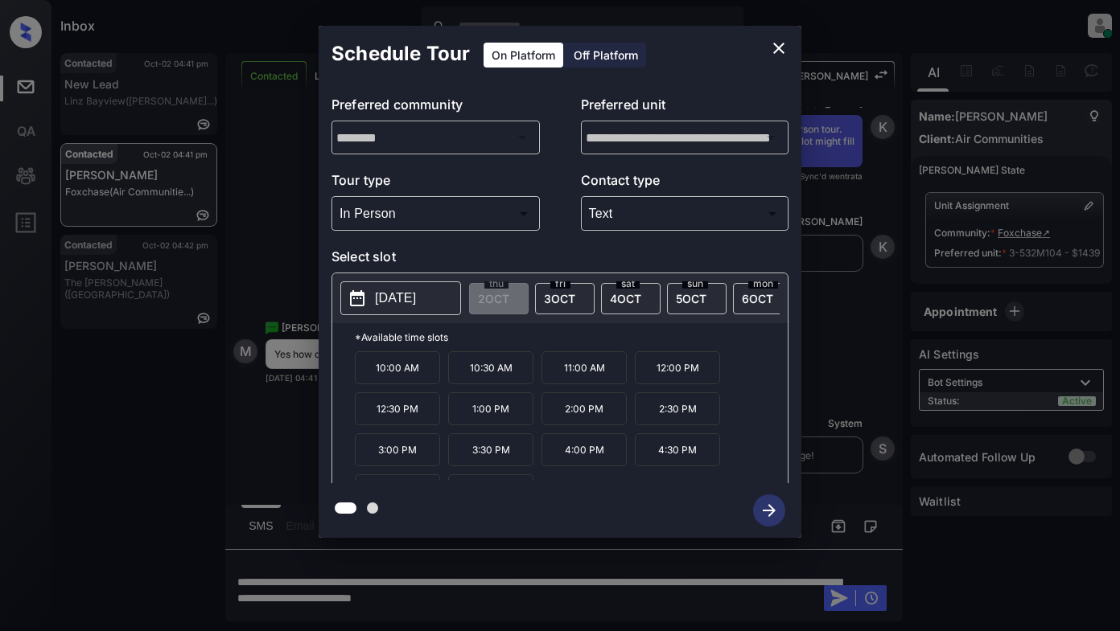
click at [379, 372] on p "10:00 AM" at bounding box center [397, 368] width 85 height 33
click at [765, 515] on icon "button" at bounding box center [769, 511] width 32 height 32
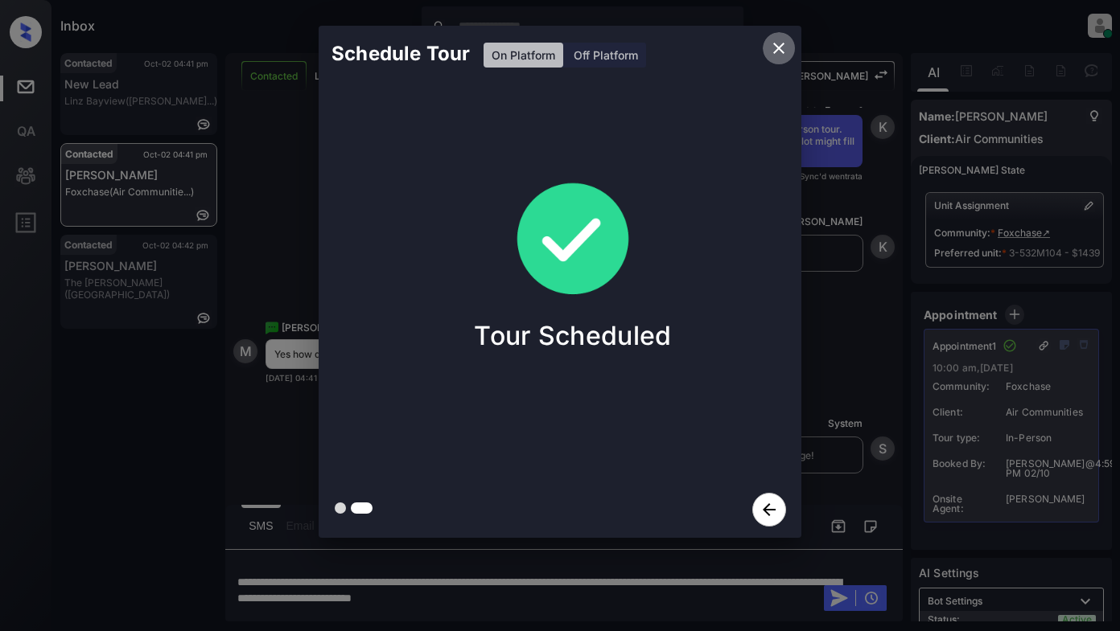
click at [781, 51] on icon "close" at bounding box center [778, 48] width 11 height 11
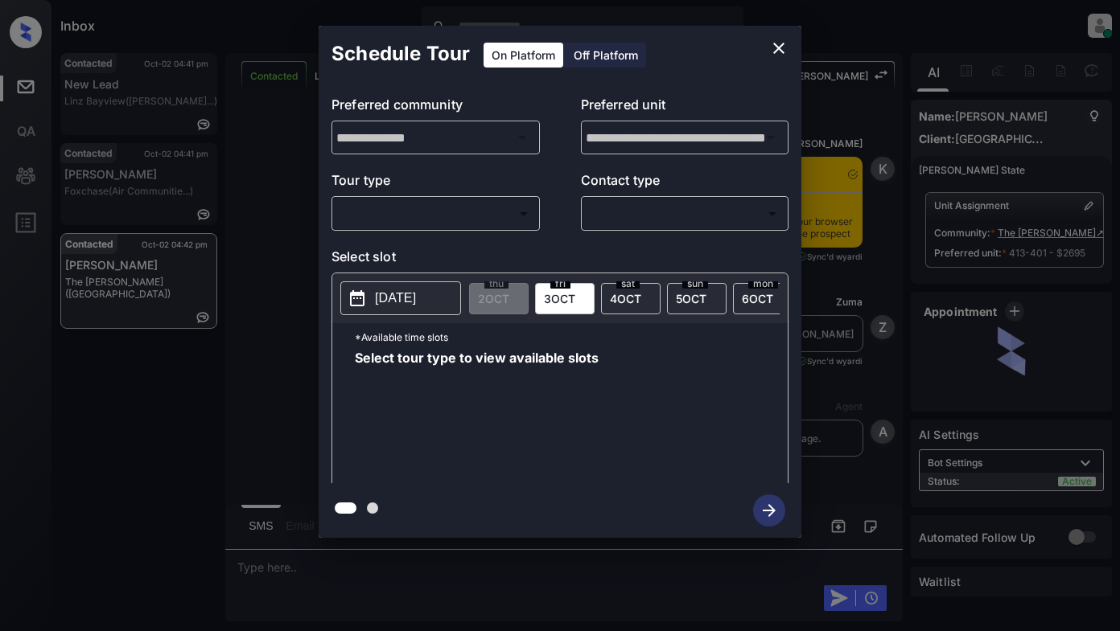
scroll to position [1271, 0]
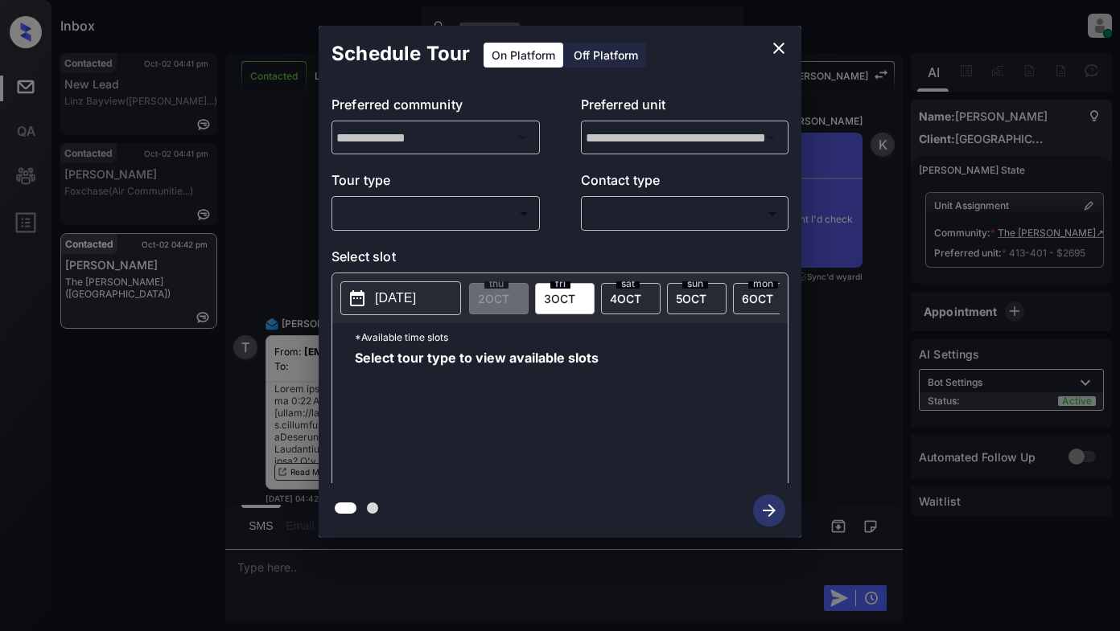
click at [455, 209] on body "Inbox Lyzzelle [PERSON_NAME] Online Set yourself offline Set yourself on break …" at bounding box center [560, 315] width 1120 height 631
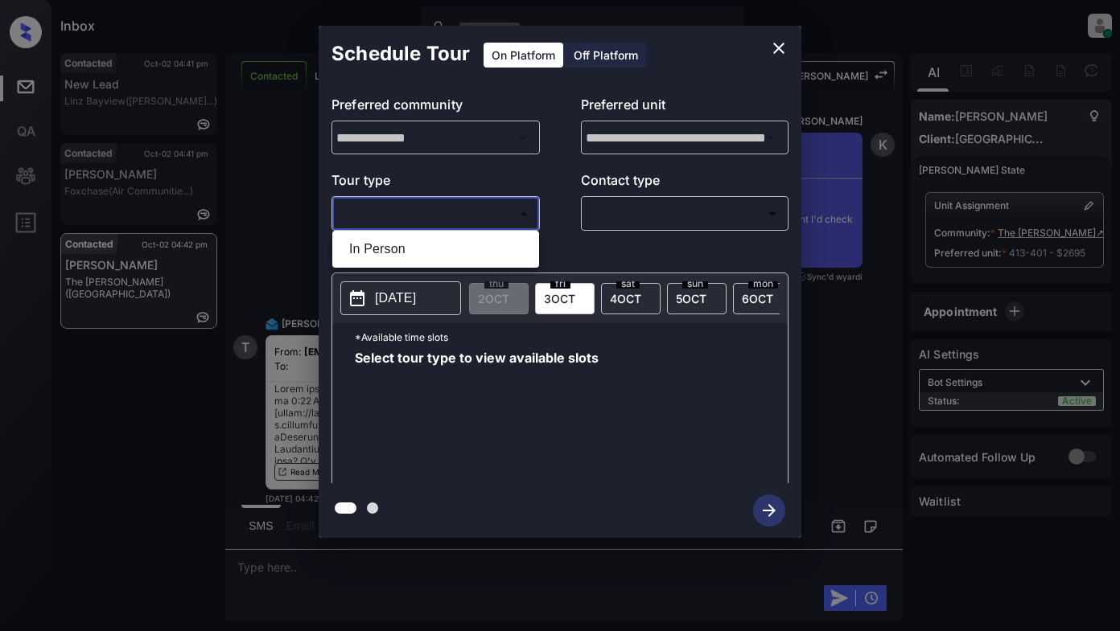
click at [400, 249] on li "In Person" at bounding box center [435, 249] width 199 height 29
type input "********"
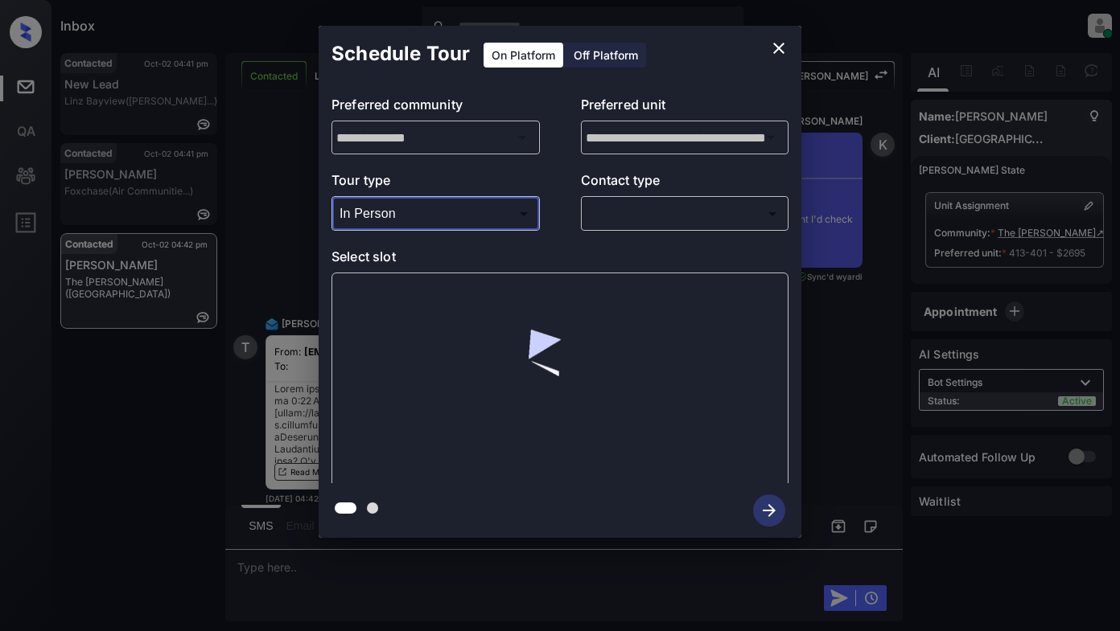
click at [634, 221] on body "Inbox Lyzzelle [PERSON_NAME] Online Set yourself offline Set yourself on break …" at bounding box center [560, 315] width 1120 height 631
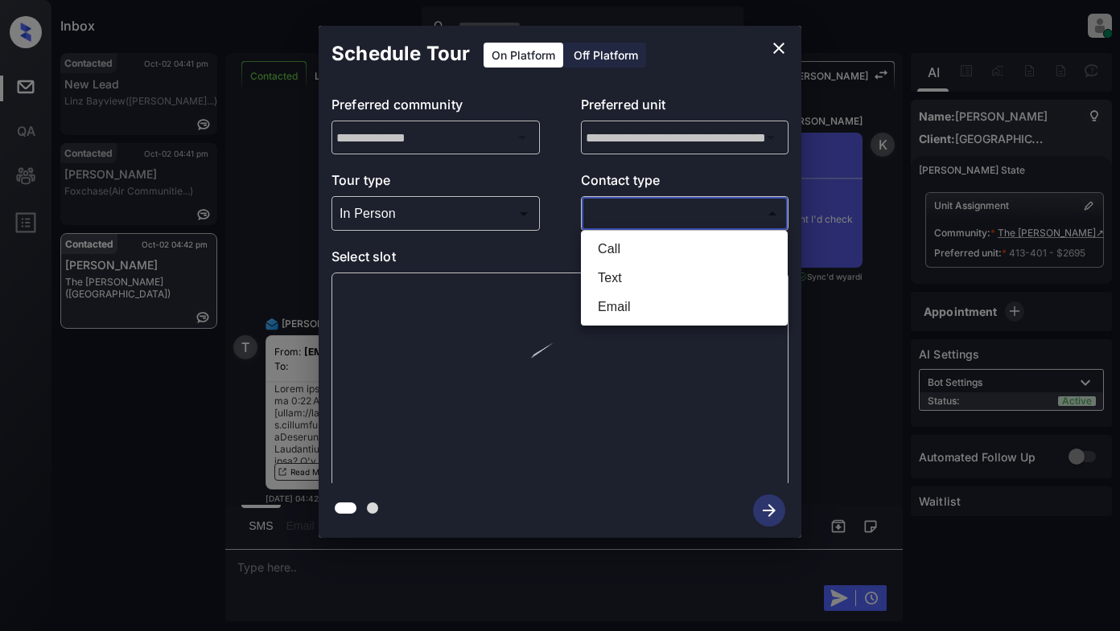
click at [605, 305] on li "Email" at bounding box center [684, 307] width 199 height 29
type input "*****"
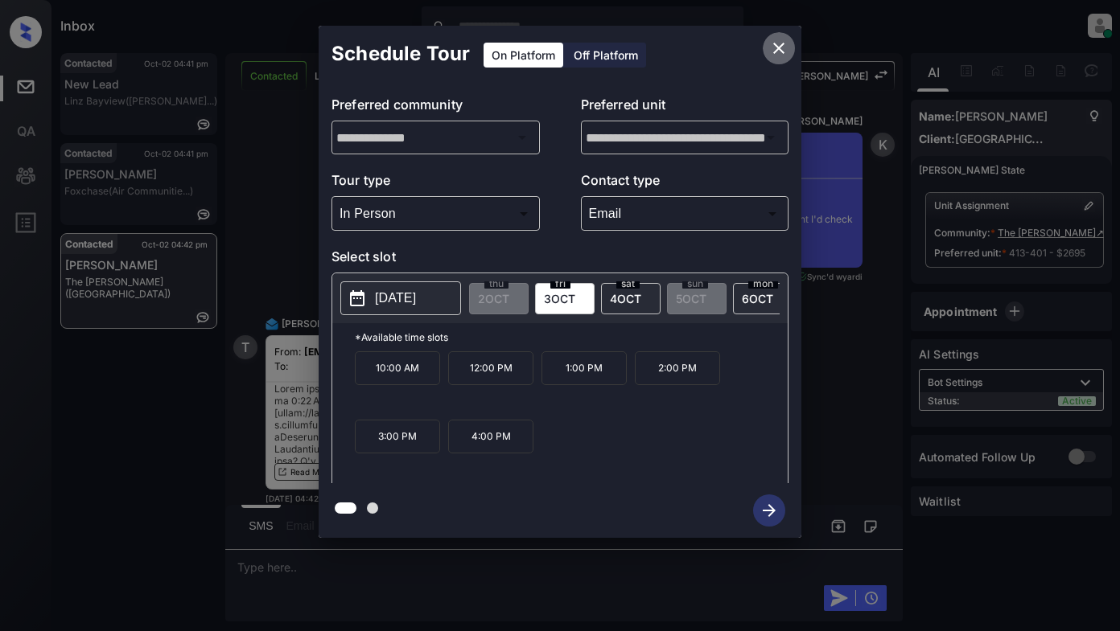
click at [775, 45] on icon "close" at bounding box center [778, 48] width 11 height 11
